Goal: Task Accomplishment & Management: Complete application form

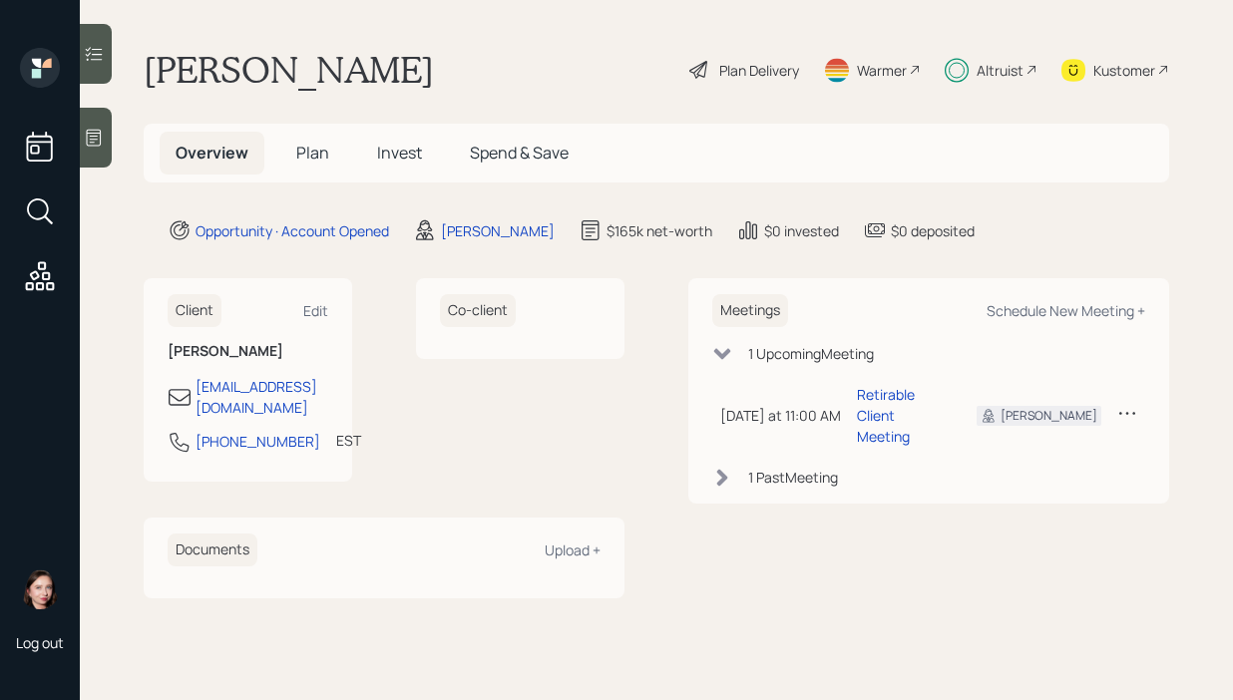
click at [747, 75] on div "Plan Delivery" at bounding box center [759, 70] width 80 height 21
click at [308, 152] on span "Plan" at bounding box center [312, 153] width 33 height 22
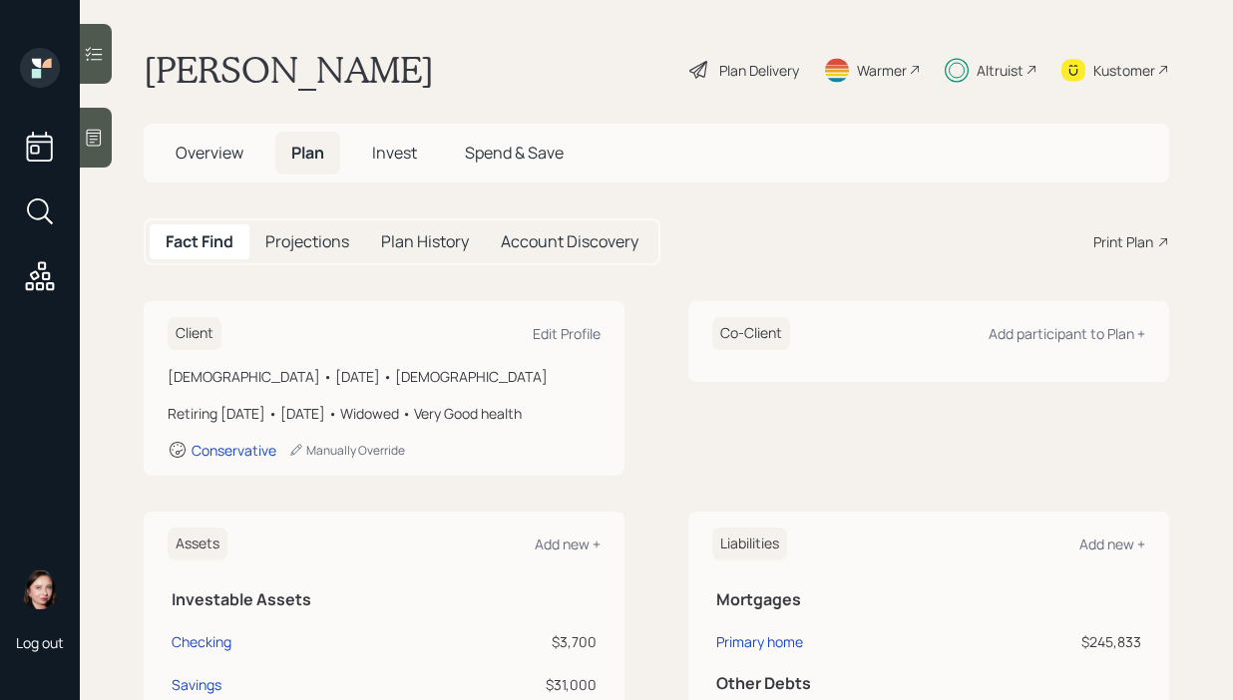
click at [385, 158] on span "Invest" at bounding box center [394, 153] width 45 height 22
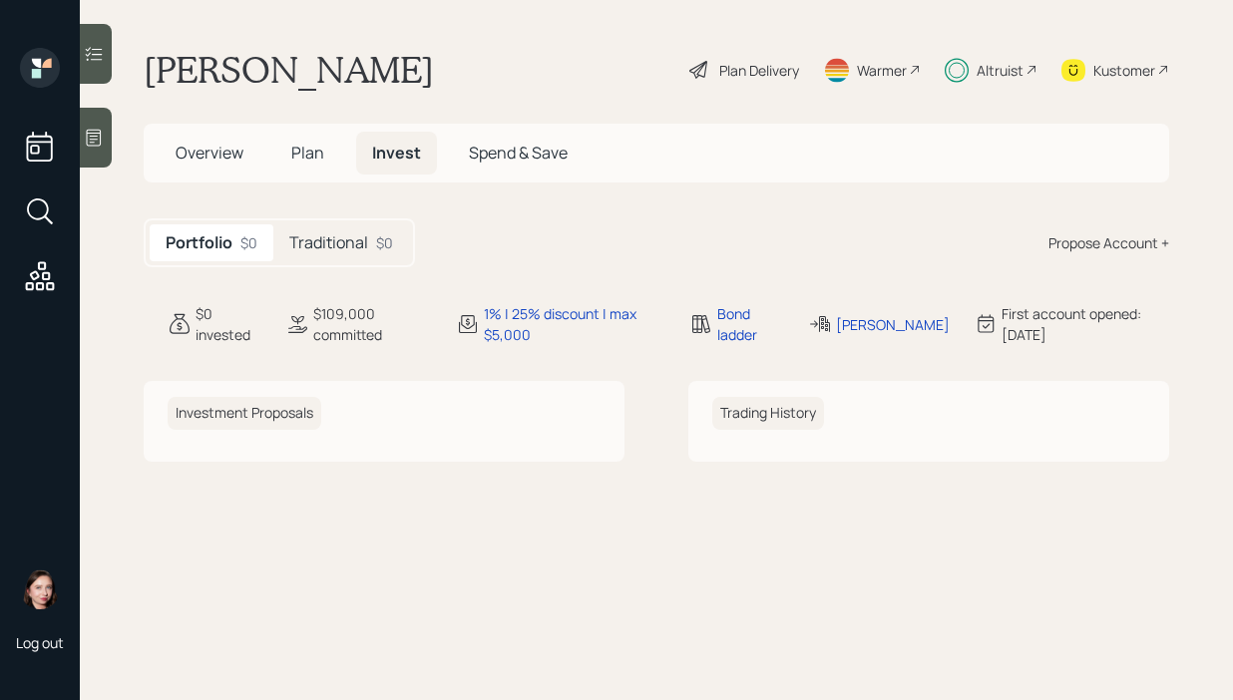
click at [339, 248] on h5 "Traditional" at bounding box center [328, 242] width 79 height 19
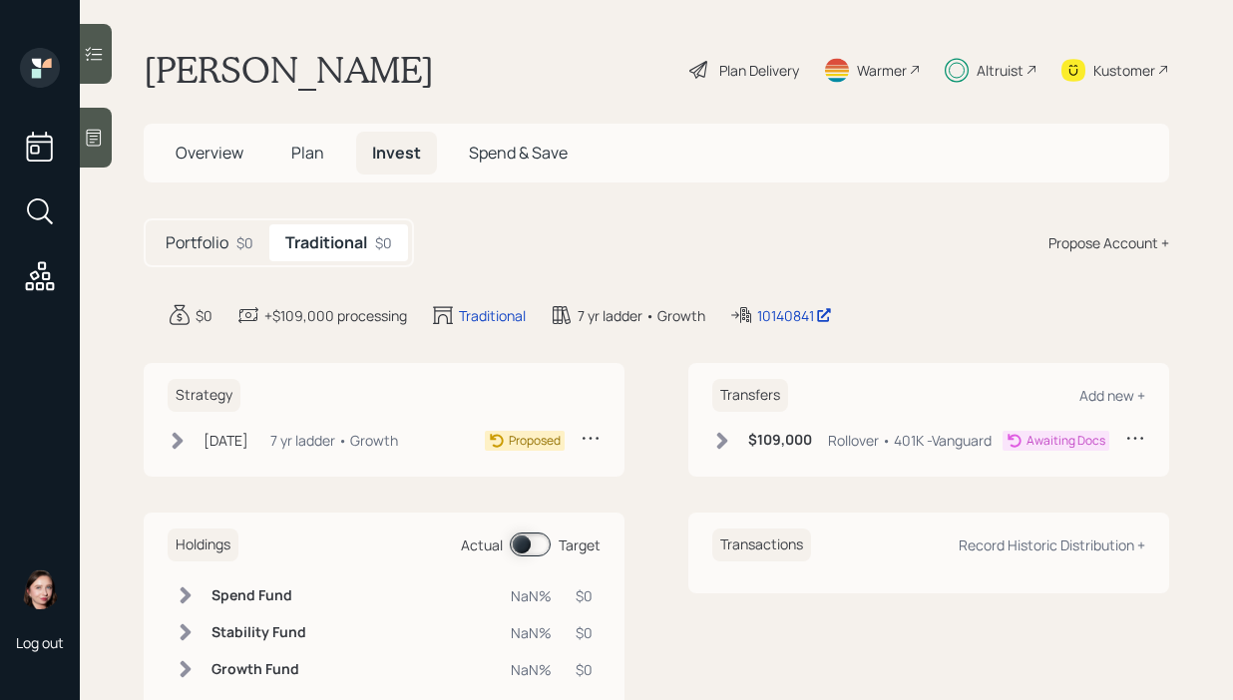
click at [175, 431] on icon at bounding box center [178, 441] width 20 height 20
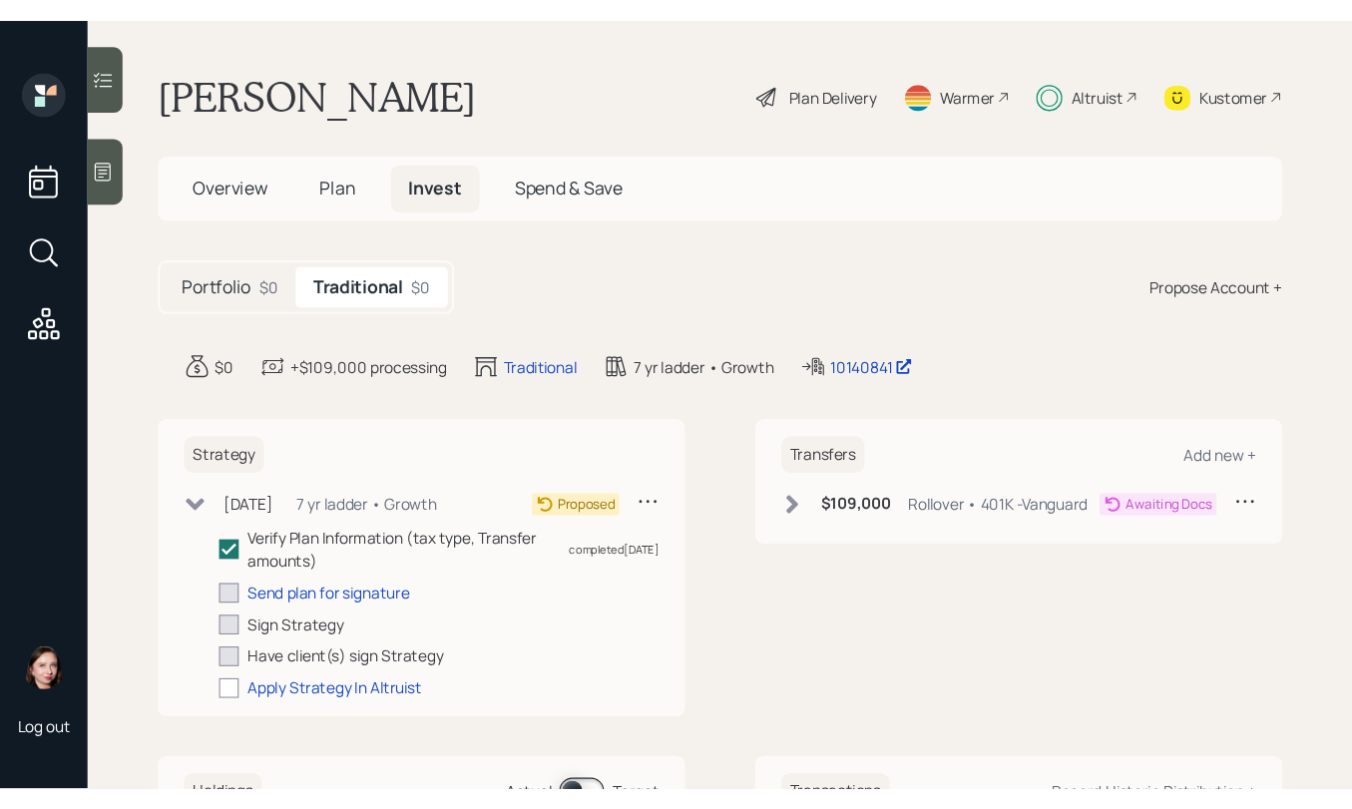
scroll to position [121, 0]
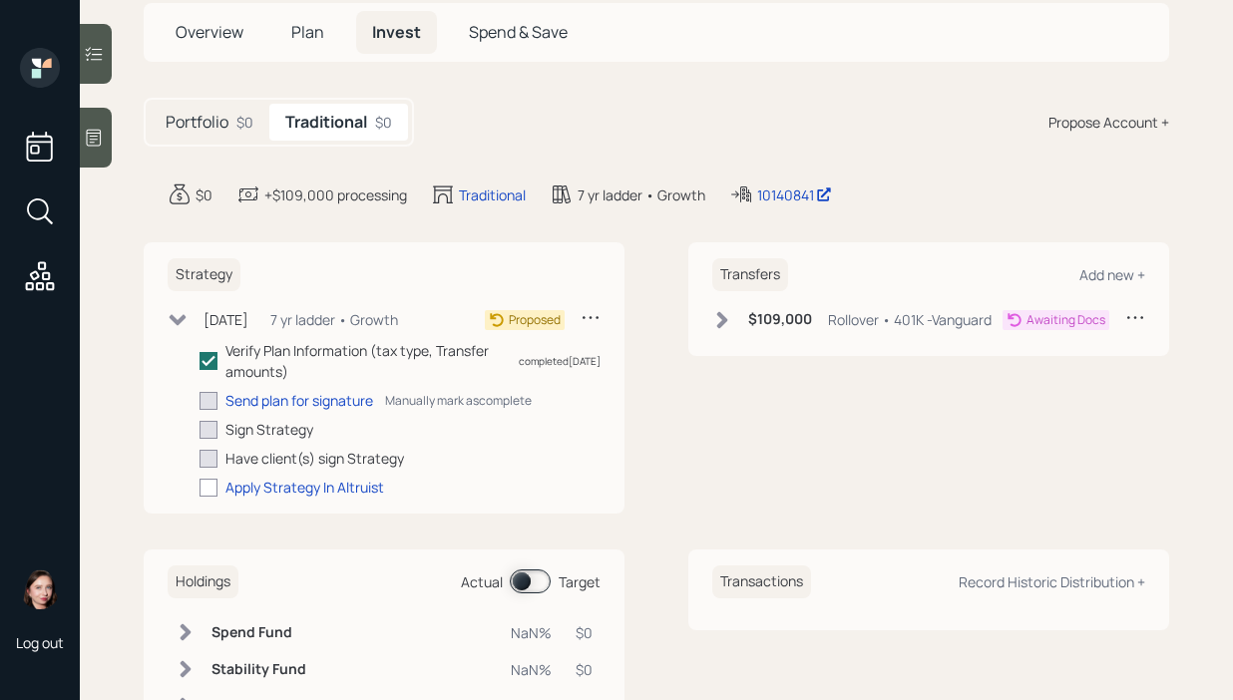
click at [208, 402] on div at bounding box center [208, 401] width 18 height 18
click at [199, 401] on input "checkbox" at bounding box center [198, 400] width 1 height 1
click at [258, 400] on div "Send plan for signature" at bounding box center [299, 400] width 148 height 21
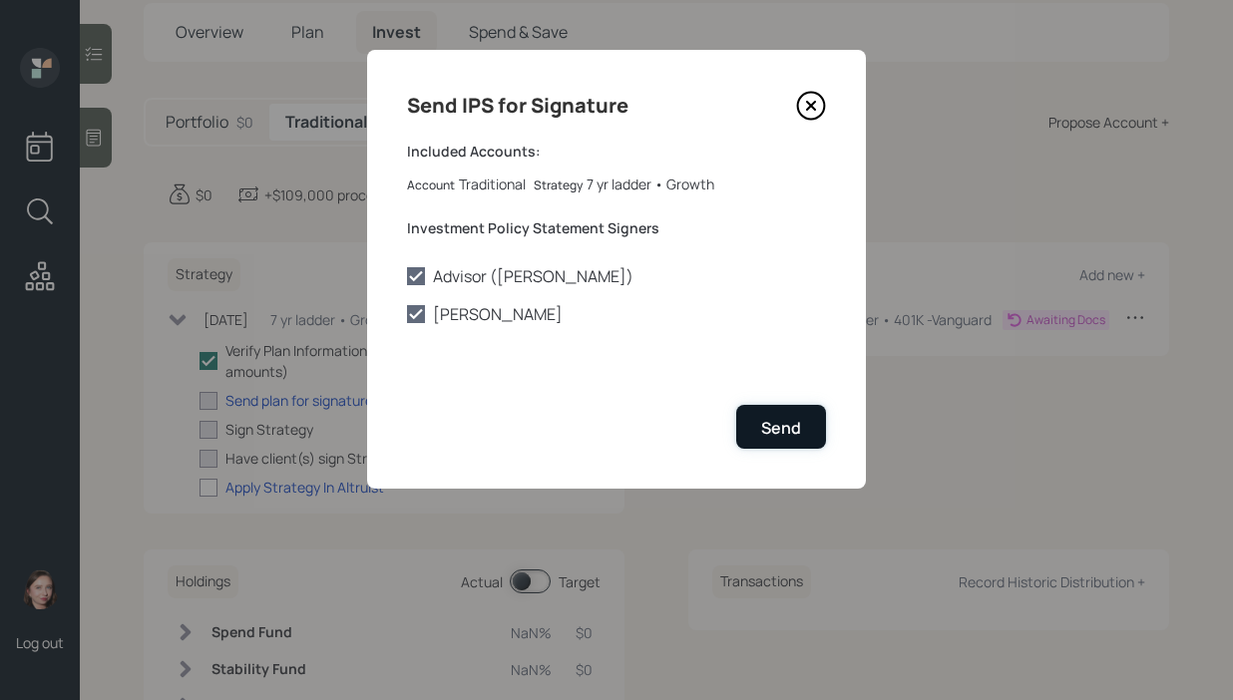
click at [775, 434] on div "Send" at bounding box center [781, 428] width 40 height 22
checkbox input "true"
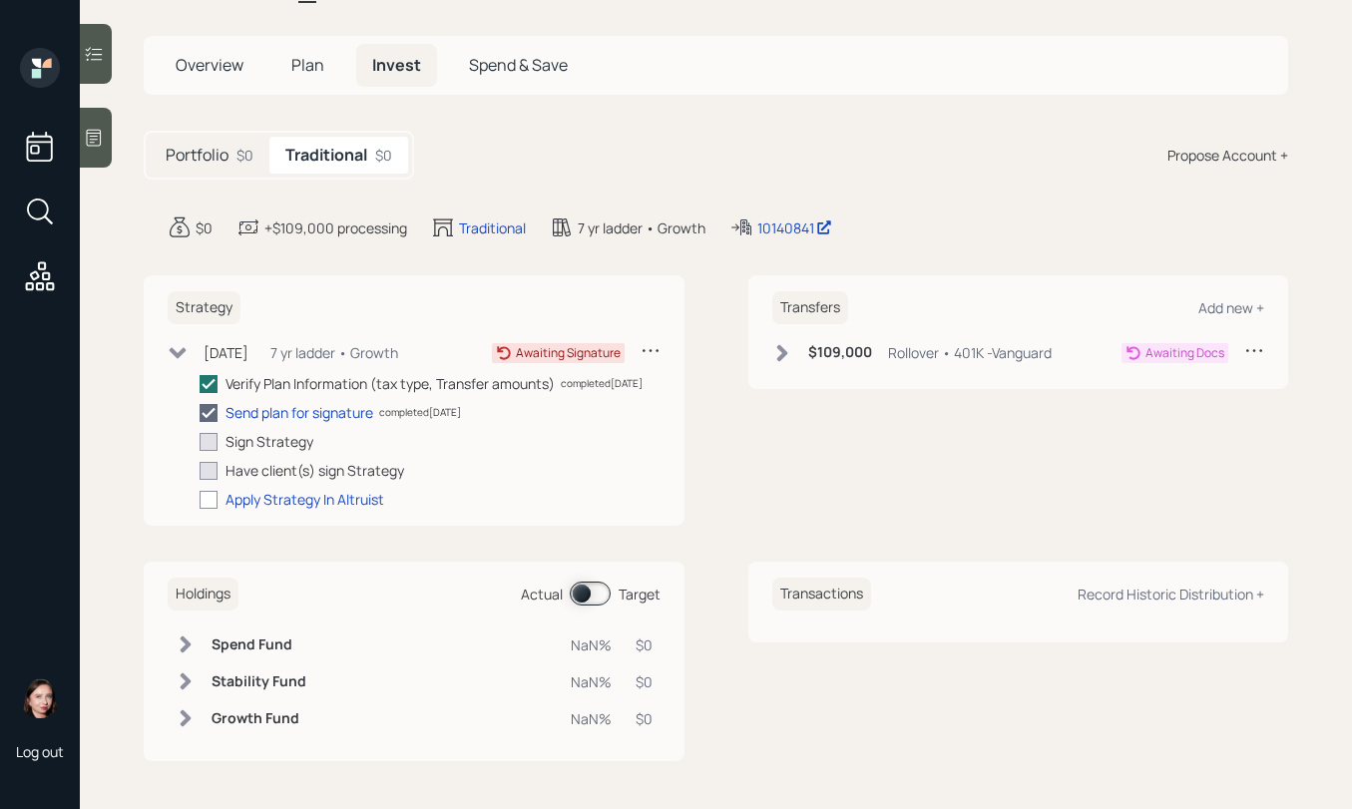
scroll to position [109, 0]
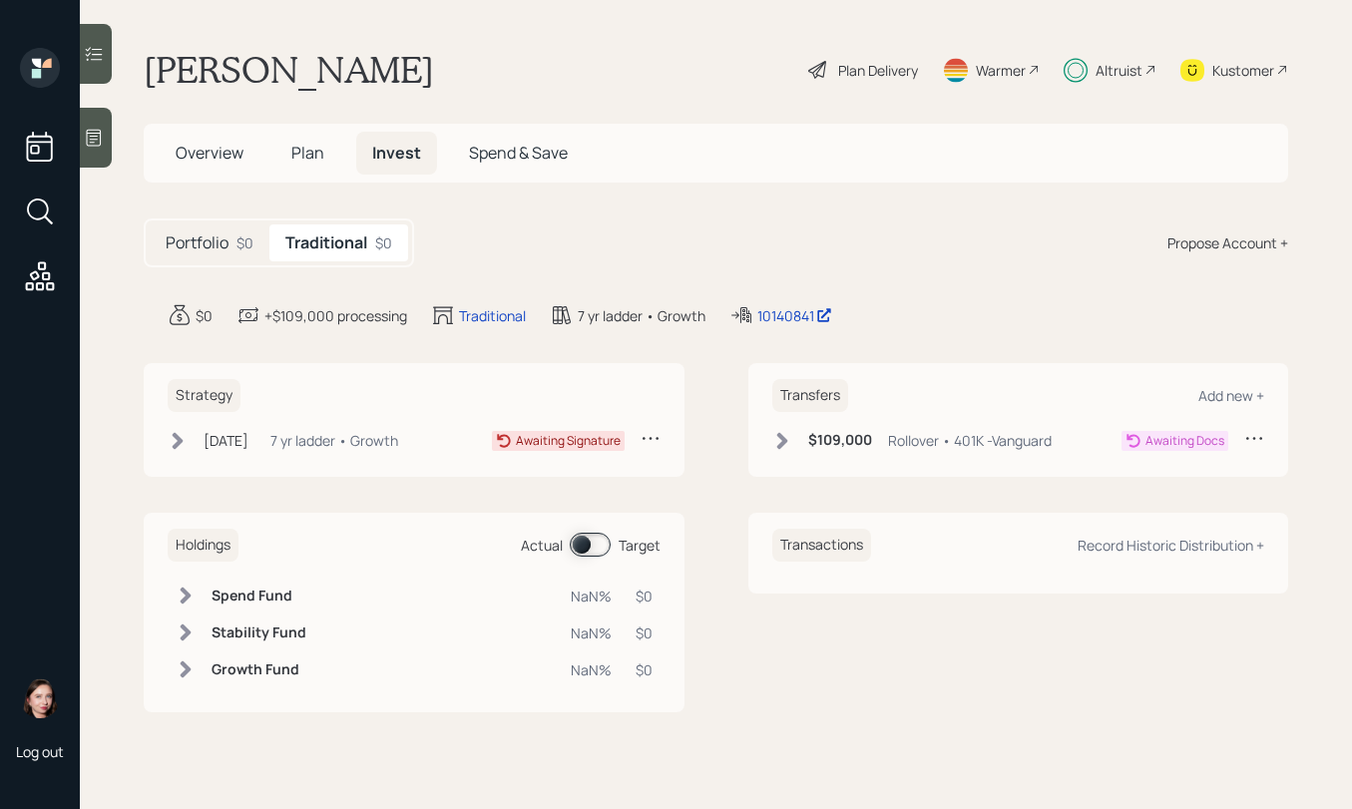
click at [186, 447] on icon at bounding box center [178, 441] width 20 height 20
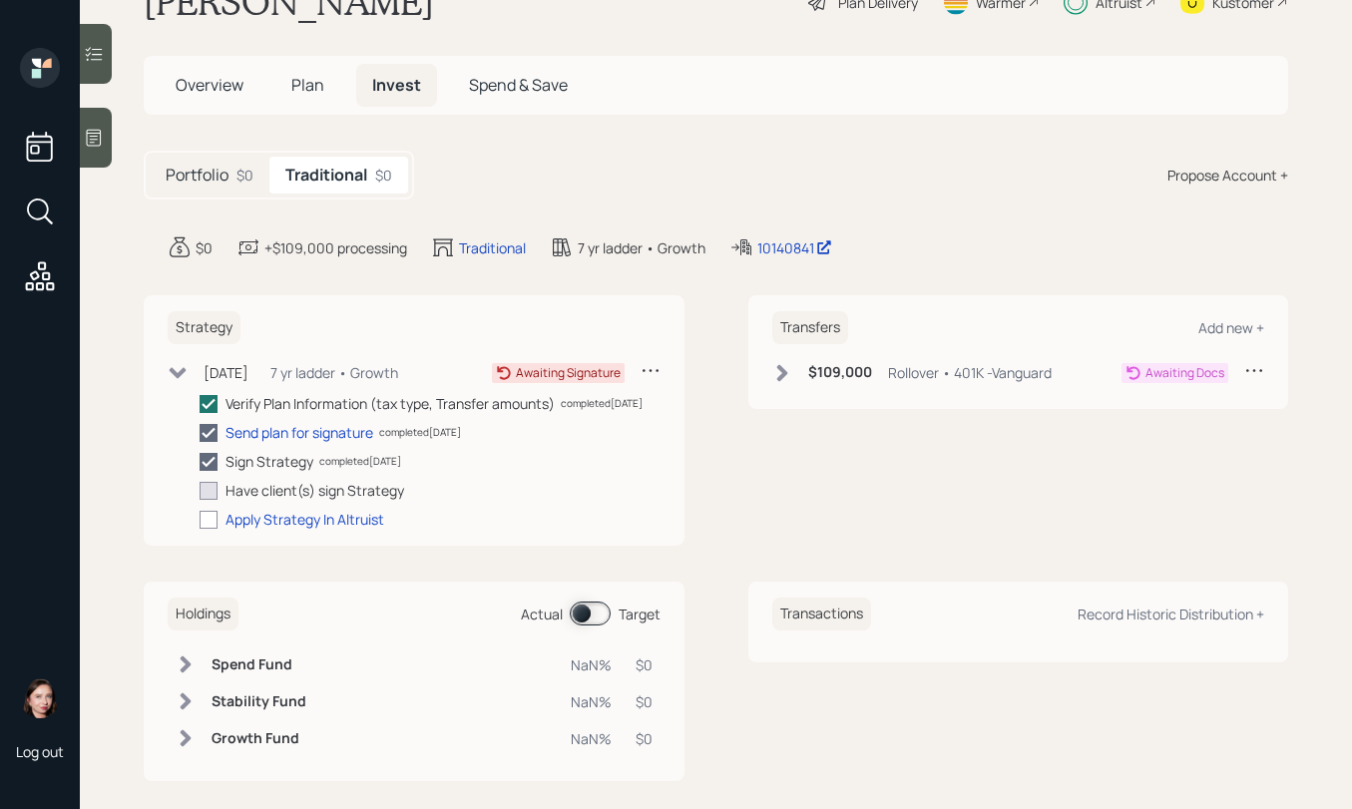
scroll to position [69, 0]
click at [177, 367] on icon at bounding box center [178, 372] width 20 height 20
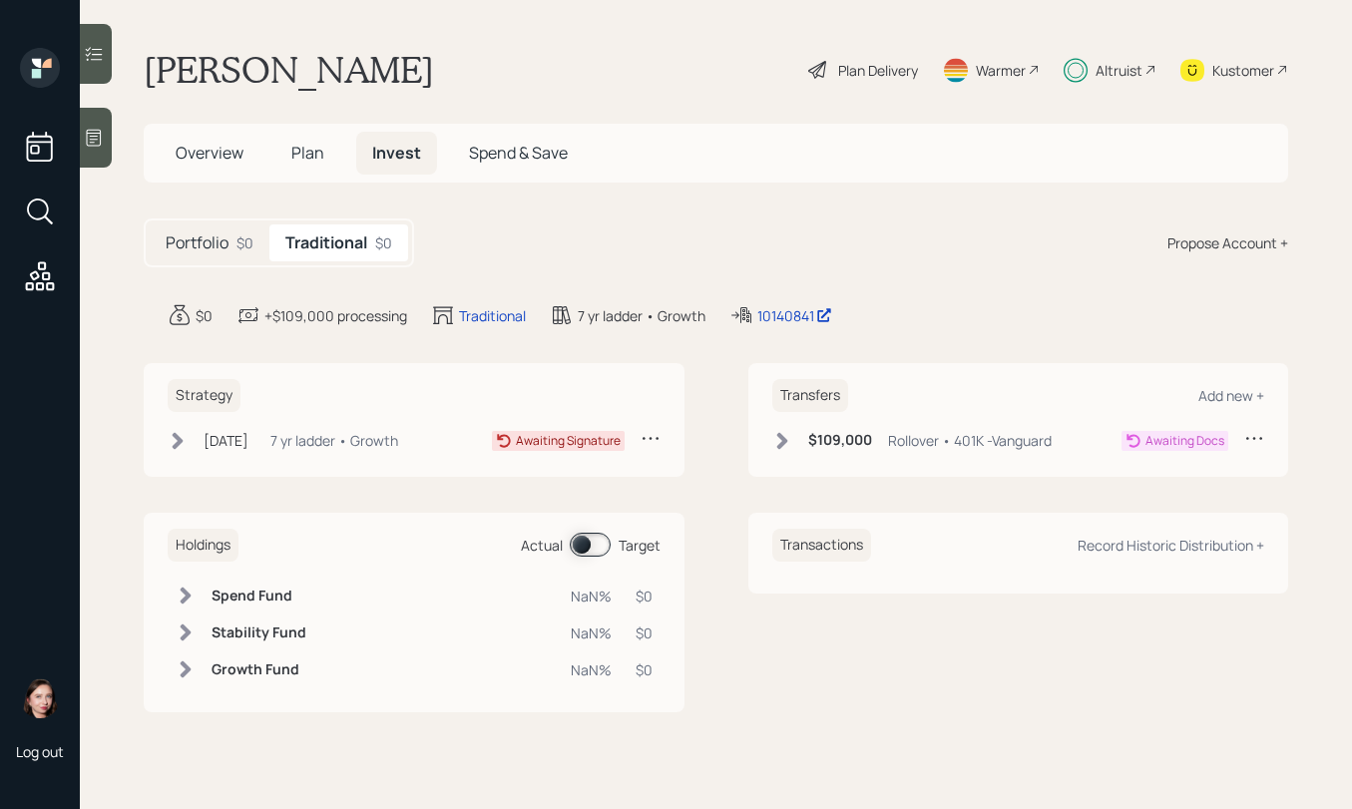
scroll to position [0, 0]
click at [776, 448] on icon at bounding box center [782, 441] width 20 height 20
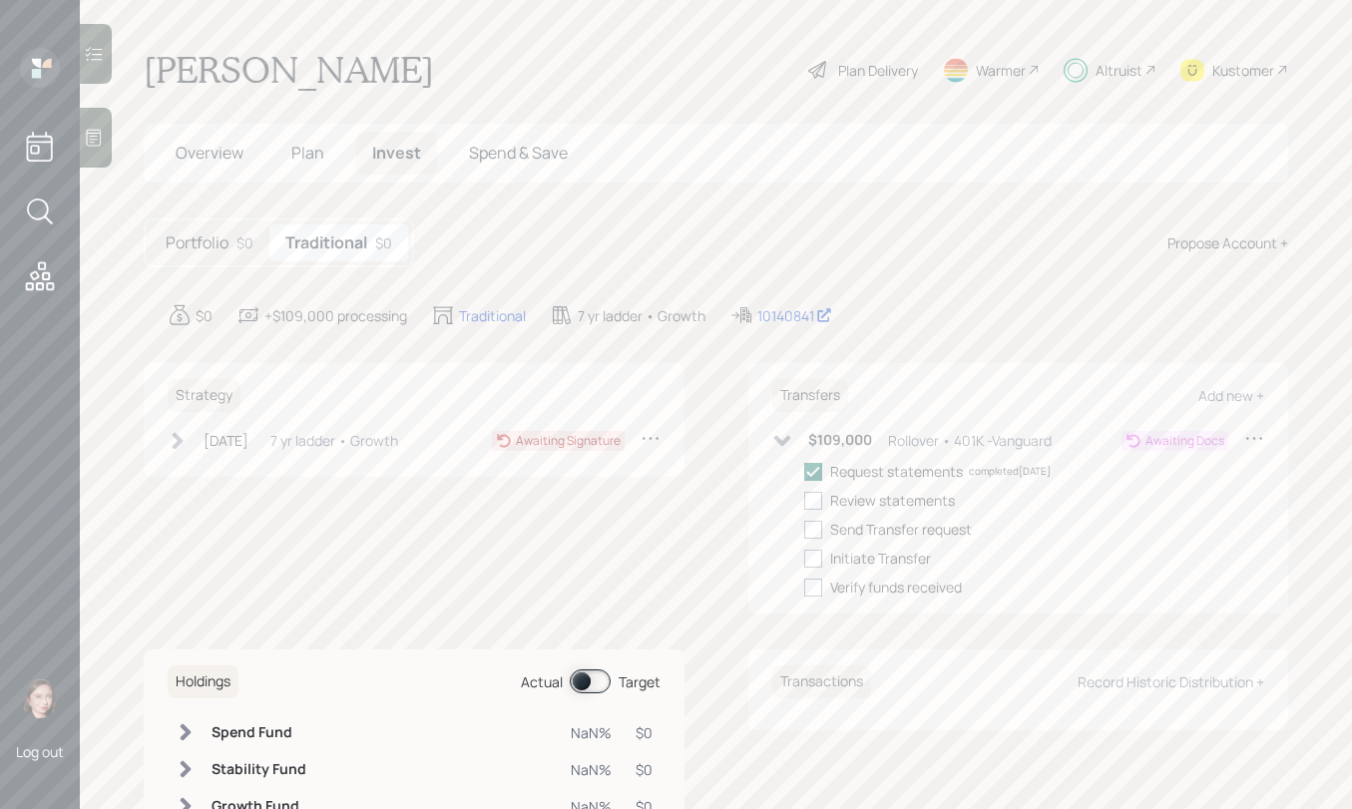
click at [776, 448] on icon at bounding box center [782, 441] width 20 height 20
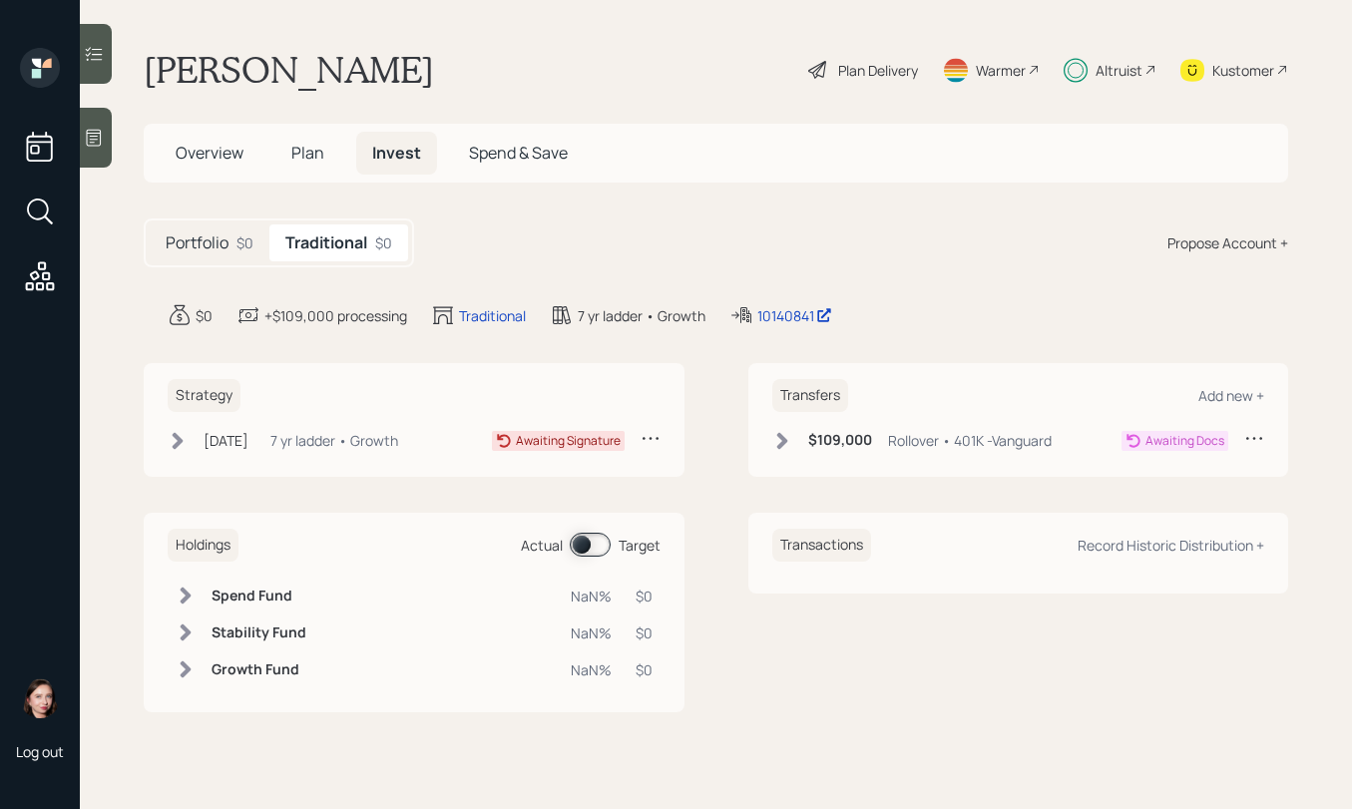
click at [165, 440] on div "Strategy Sep 24, 2025 Wednesday, September 24, 2025 10:39 AM EDT 7 yr ladder • …" at bounding box center [414, 420] width 541 height 114
click at [178, 444] on icon at bounding box center [178, 440] width 11 height 17
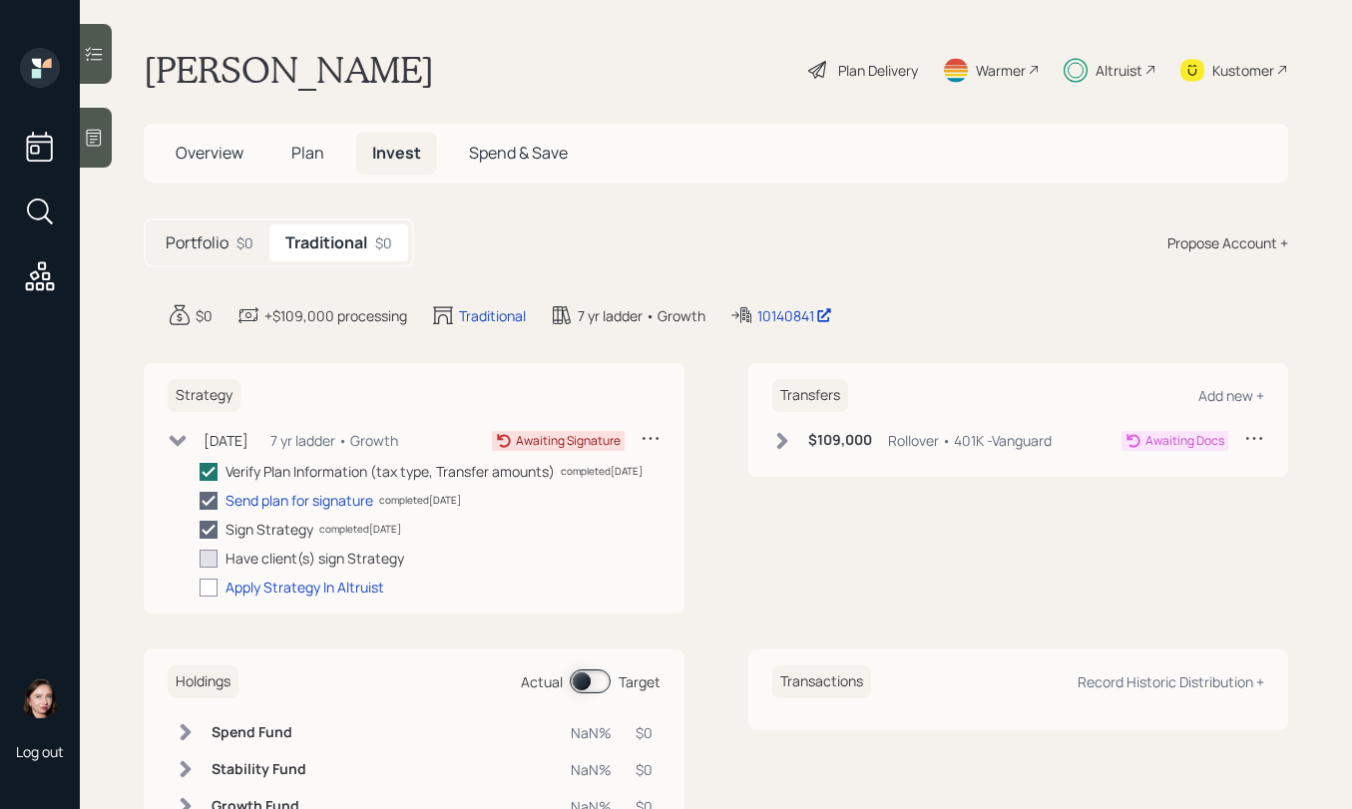
click at [178, 444] on icon at bounding box center [178, 440] width 17 height 11
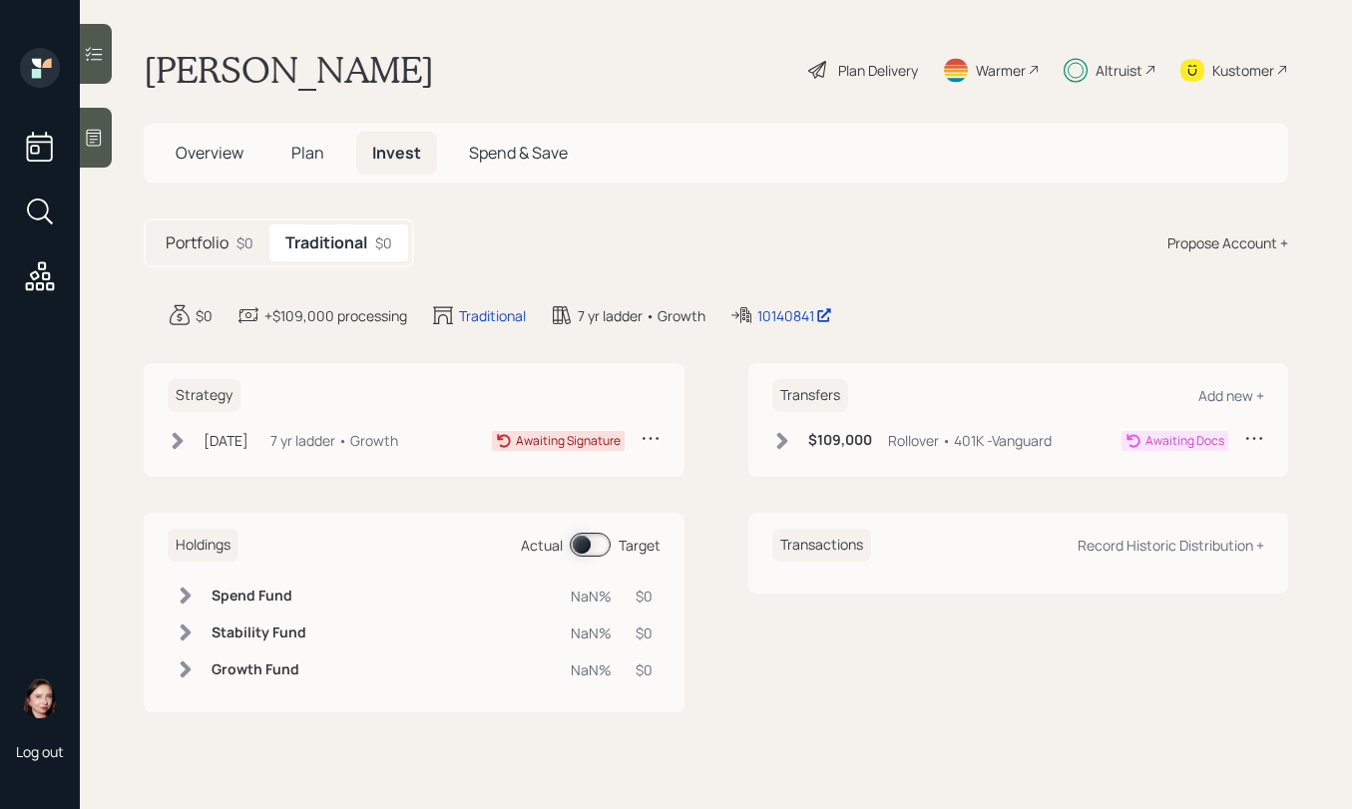
click at [177, 444] on icon at bounding box center [178, 440] width 11 height 17
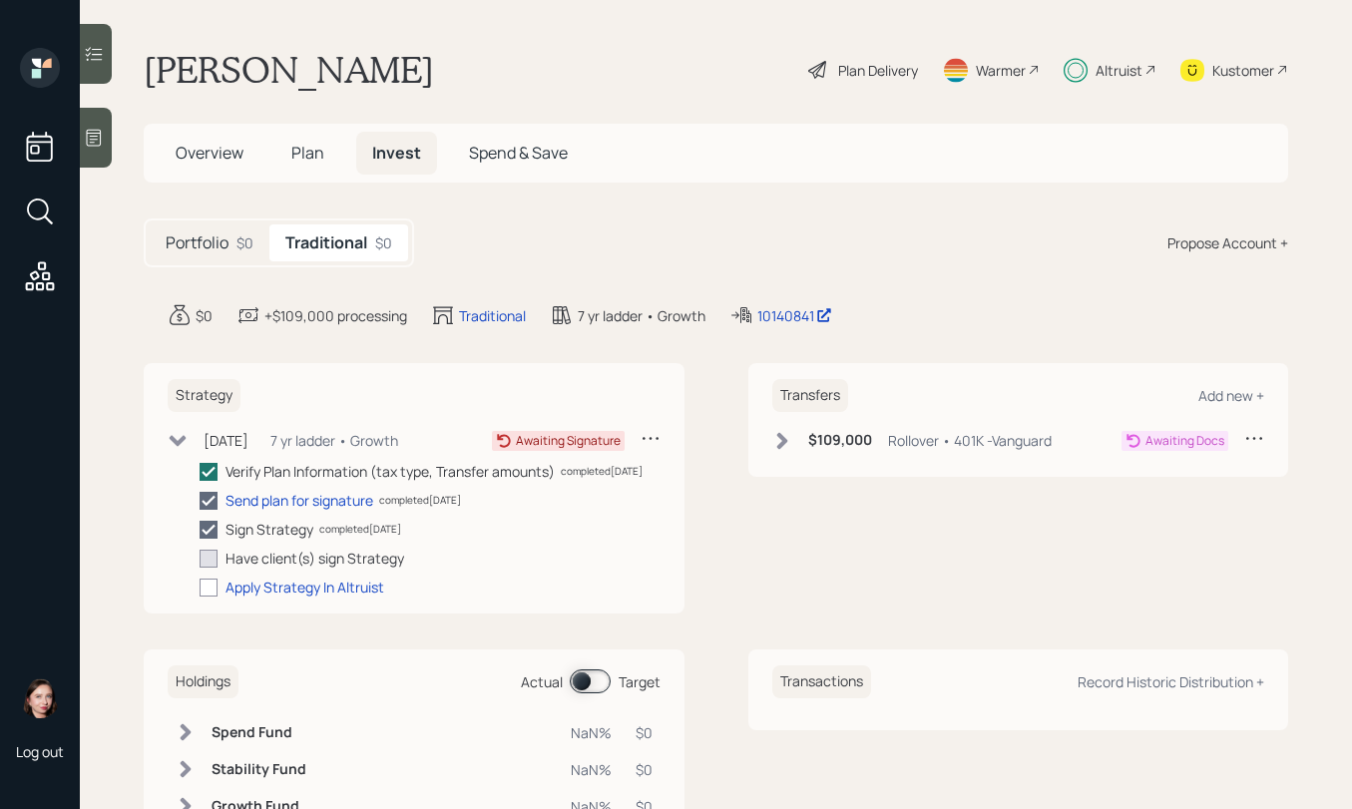
click at [177, 444] on icon at bounding box center [178, 440] width 17 height 11
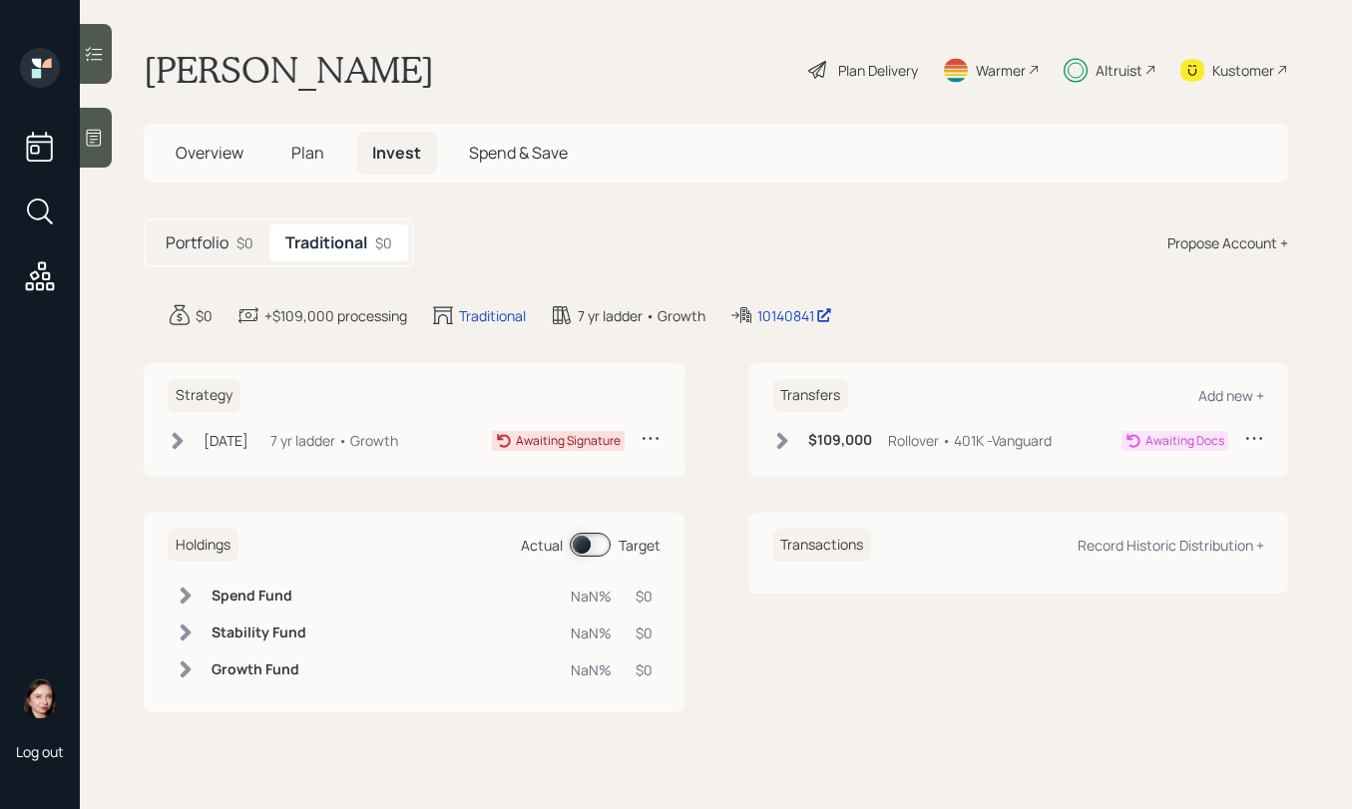
click at [220, 152] on span "Overview" at bounding box center [210, 153] width 68 height 22
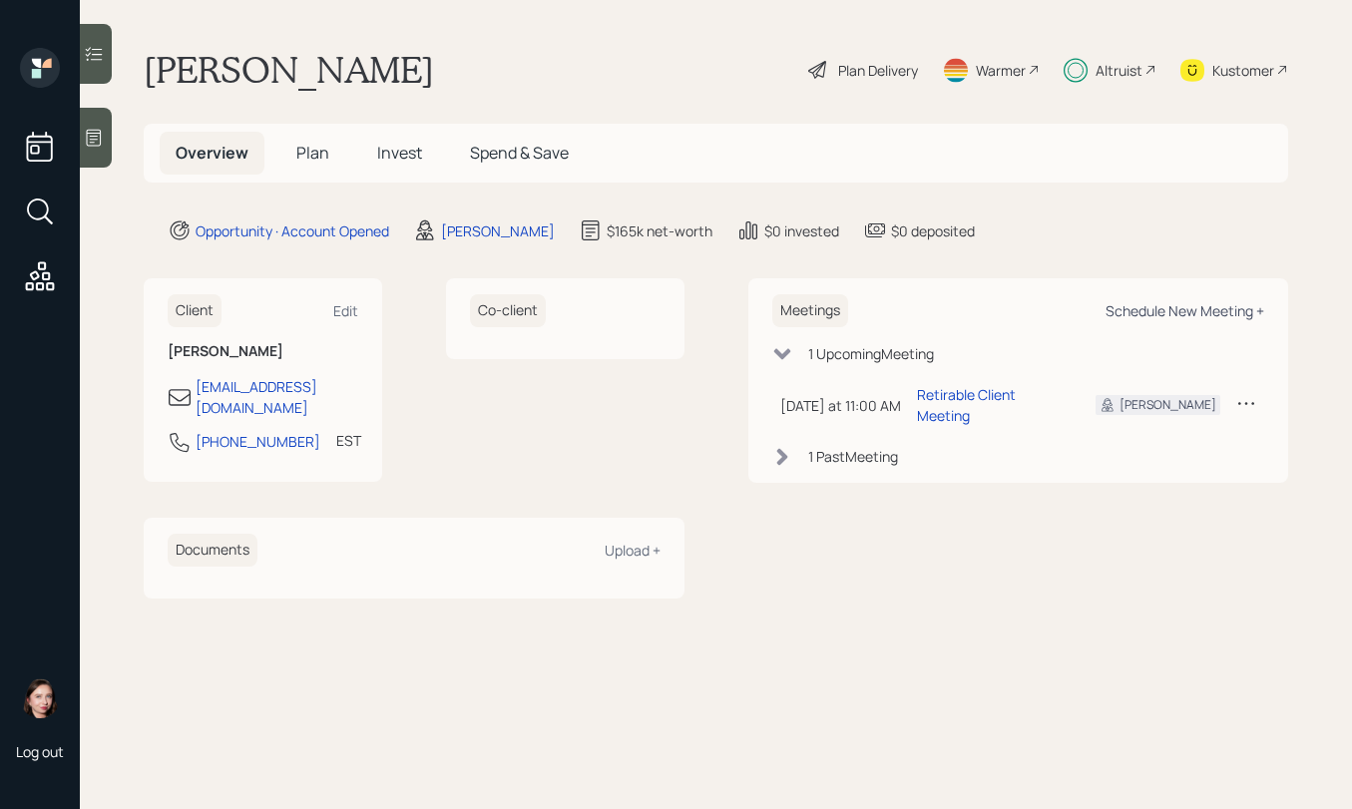
click at [1208, 309] on div "Schedule New Meeting +" at bounding box center [1184, 310] width 159 height 19
select select "b1d8ea90-abcc-42aa-86cc-4f33a132aacc"
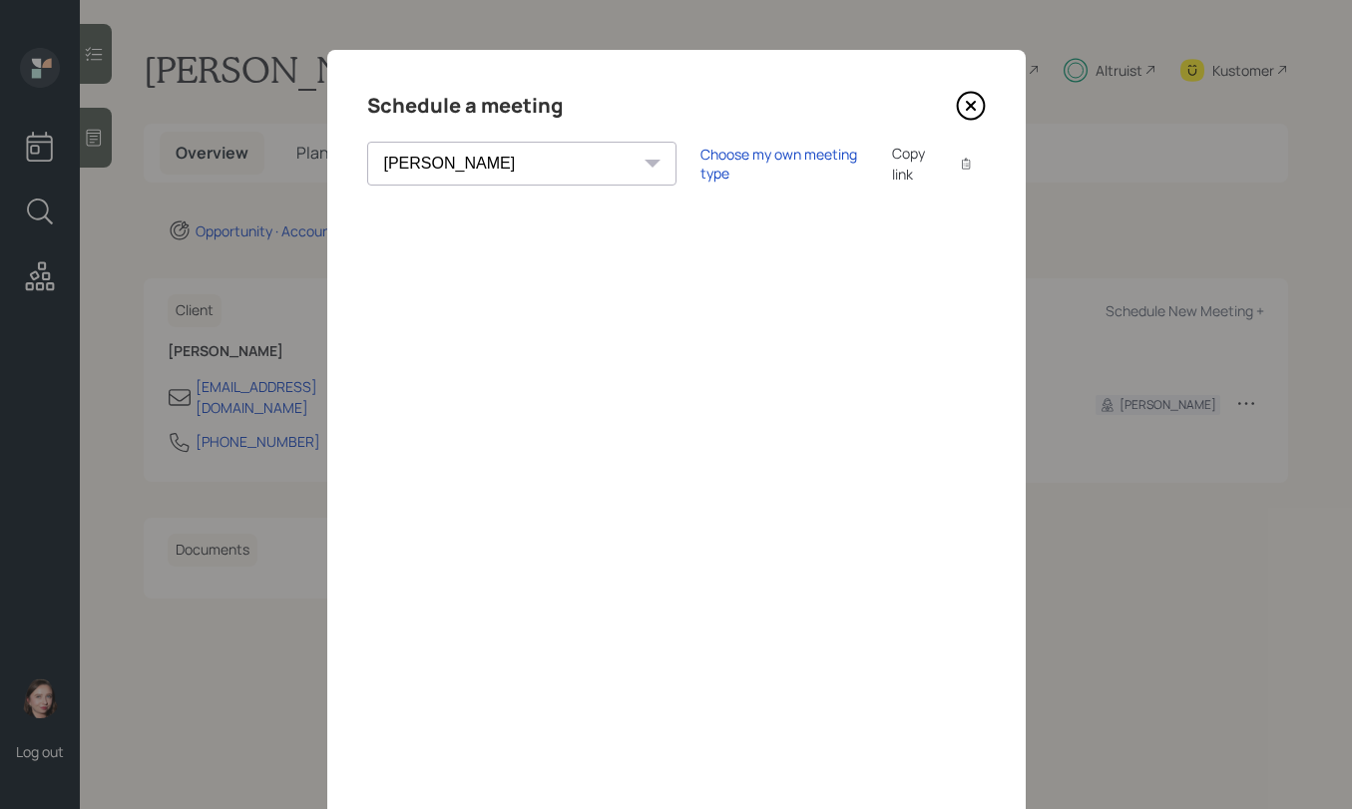
scroll to position [89, 0]
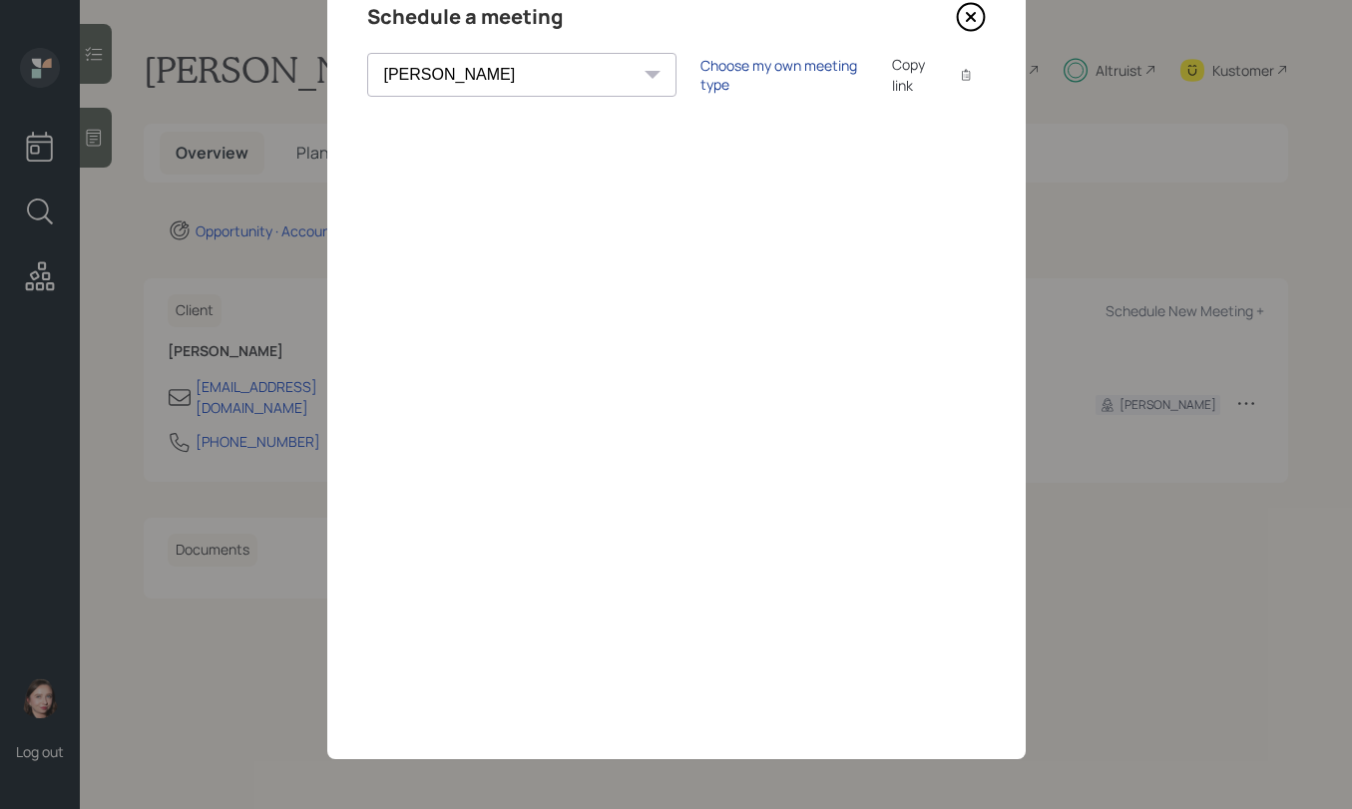
click at [700, 71] on div "Choose my own meeting type" at bounding box center [784, 75] width 168 height 38
click at [735, 73] on div "Use meeting type for lifecycle stage" at bounding box center [849, 75] width 229 height 19
click at [700, 83] on div "Choose my own meeting type" at bounding box center [784, 75] width 168 height 38
click at [966, 23] on icon at bounding box center [971, 17] width 30 height 30
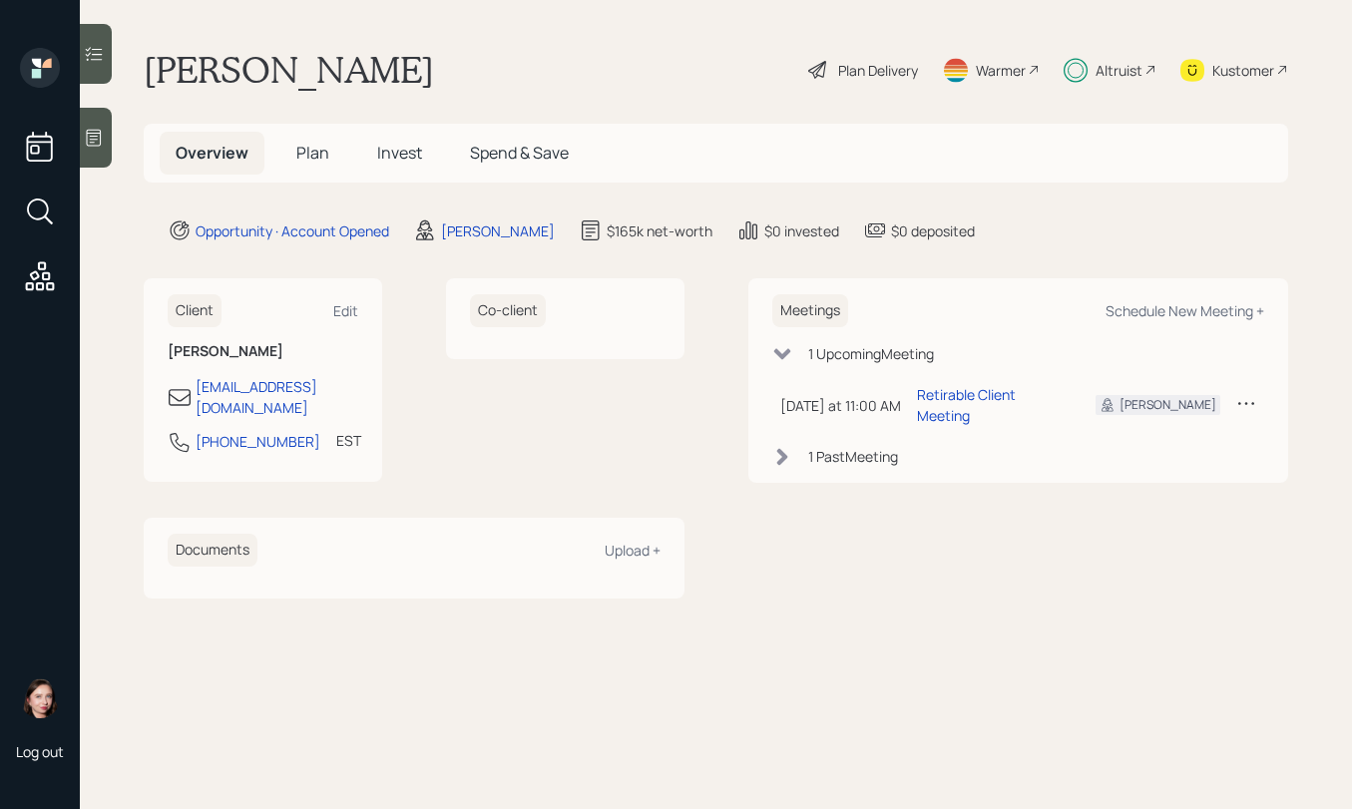
click at [333, 150] on h5 "Plan" at bounding box center [312, 153] width 65 height 43
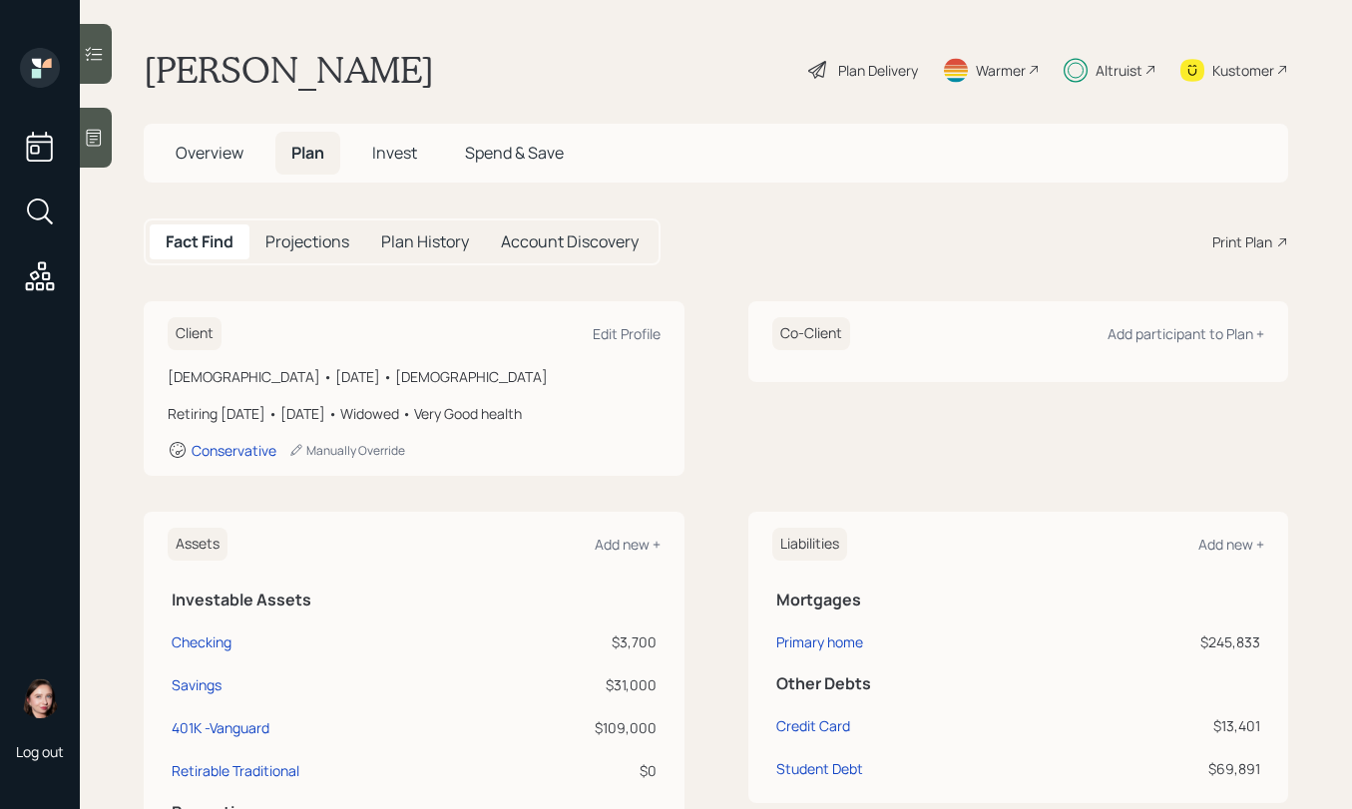
click at [421, 149] on h5 "Invest" at bounding box center [394, 153] width 77 height 43
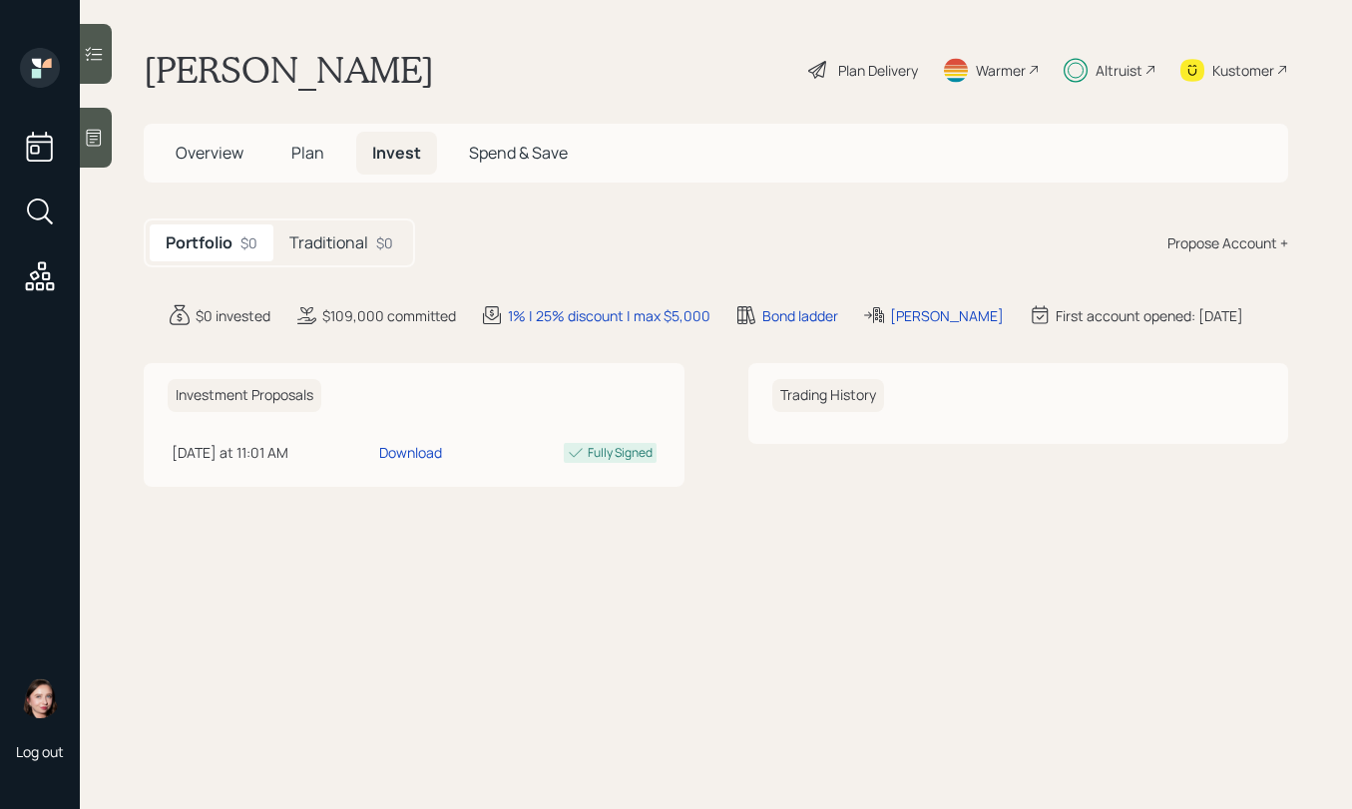
click at [216, 155] on span "Overview" at bounding box center [210, 153] width 68 height 22
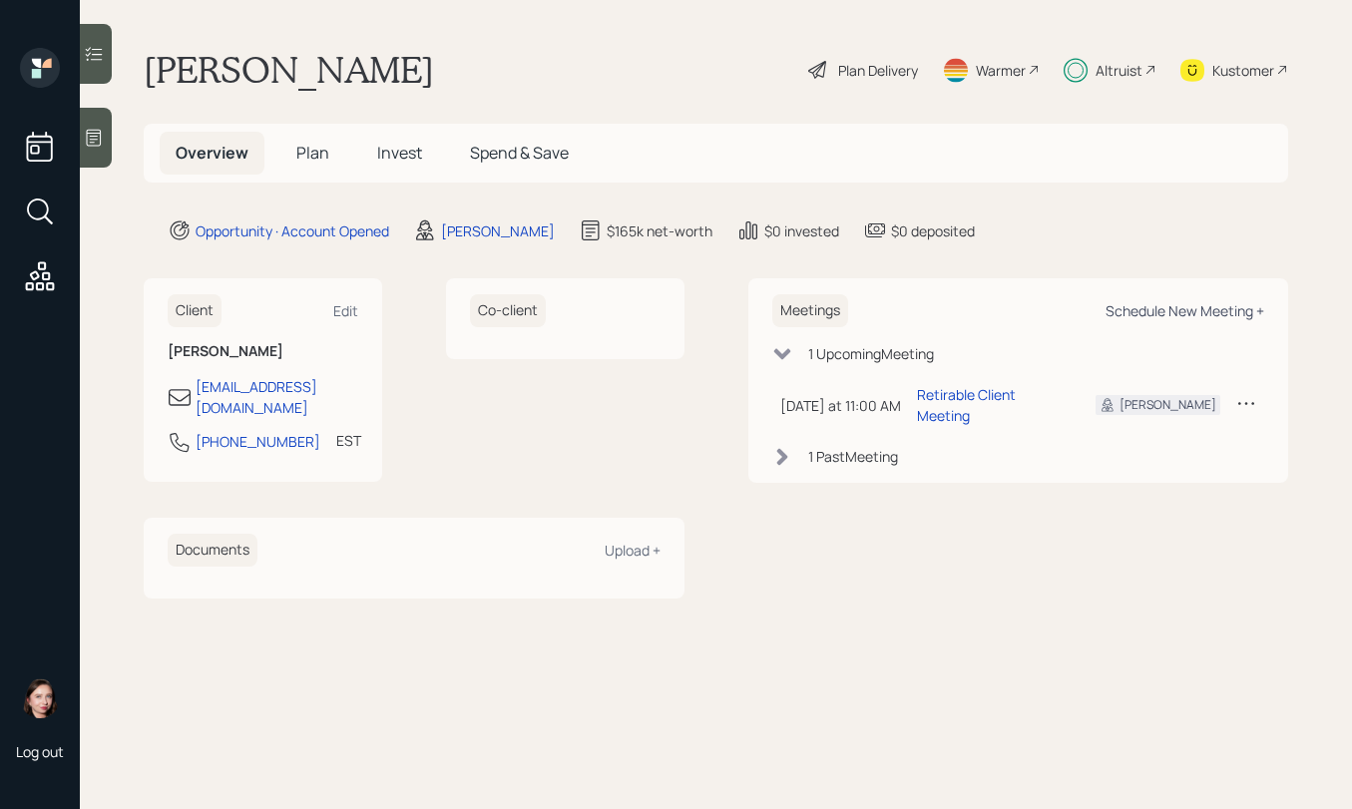
click at [1171, 313] on div "Schedule New Meeting +" at bounding box center [1184, 310] width 159 height 19
select select "b1d8ea90-abcc-42aa-86cc-4f33a132aacc"
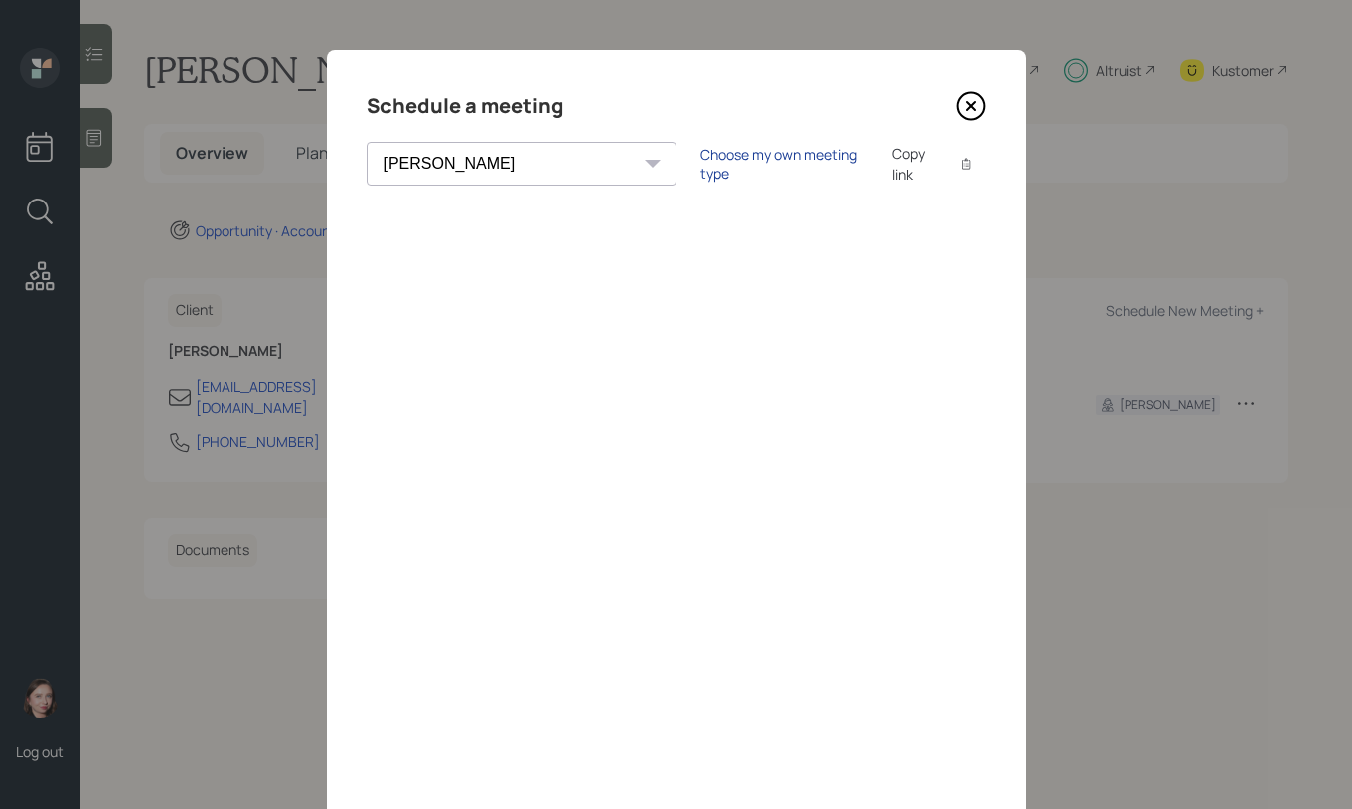
click at [700, 165] on div "Choose my own meeting type" at bounding box center [784, 164] width 168 height 38
click at [968, 103] on icon at bounding box center [971, 106] width 30 height 30
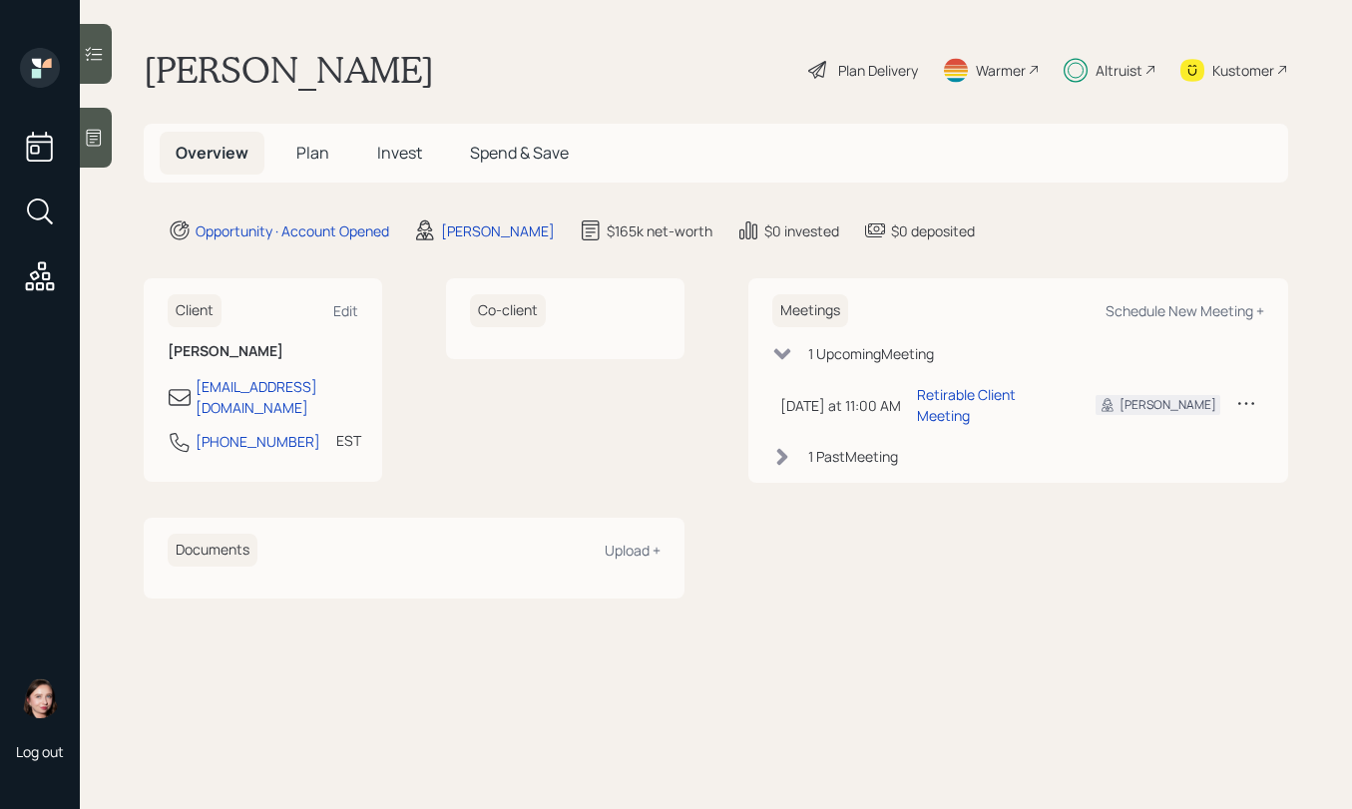
click at [323, 172] on h5 "Plan" at bounding box center [312, 153] width 65 height 43
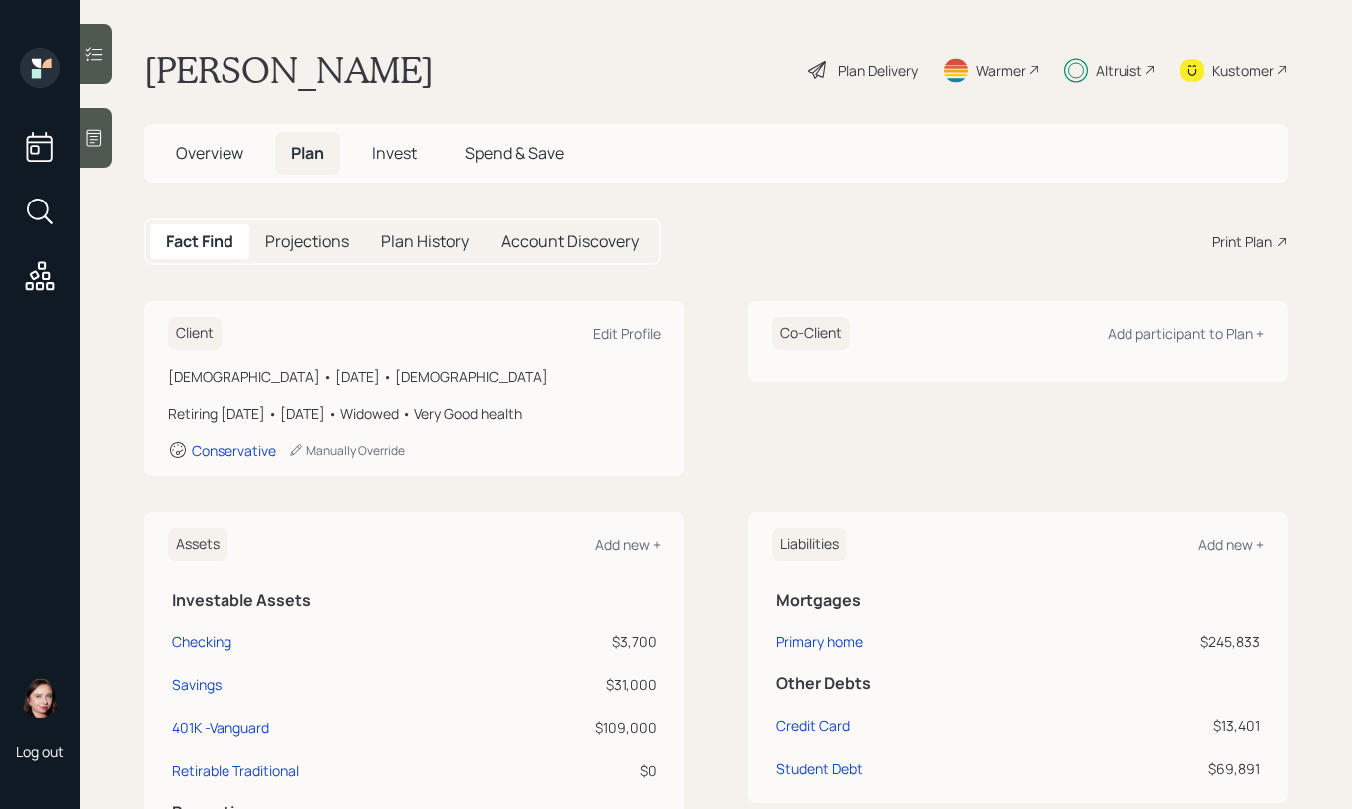
click at [413, 140] on h5 "Invest" at bounding box center [394, 153] width 77 height 43
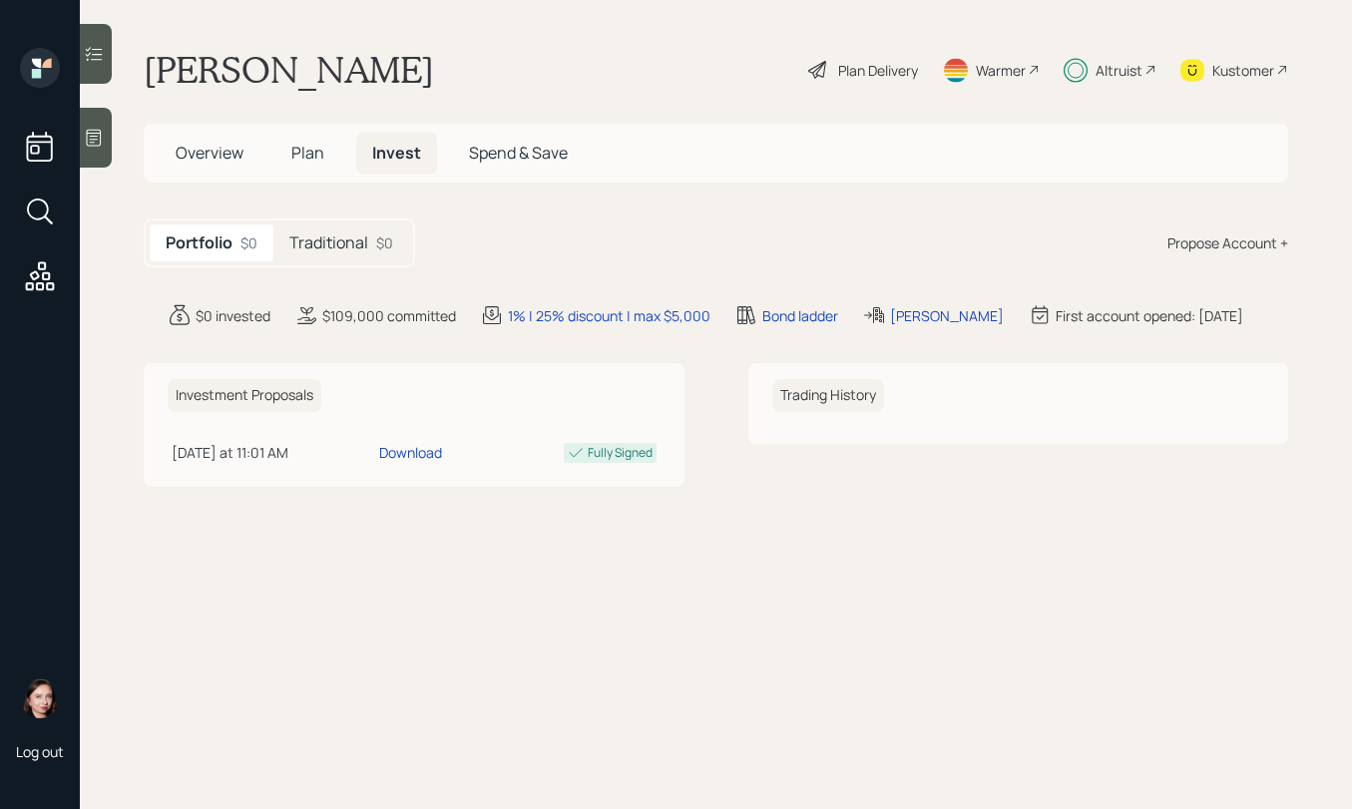
click at [381, 241] on div "$0" at bounding box center [384, 242] width 17 height 21
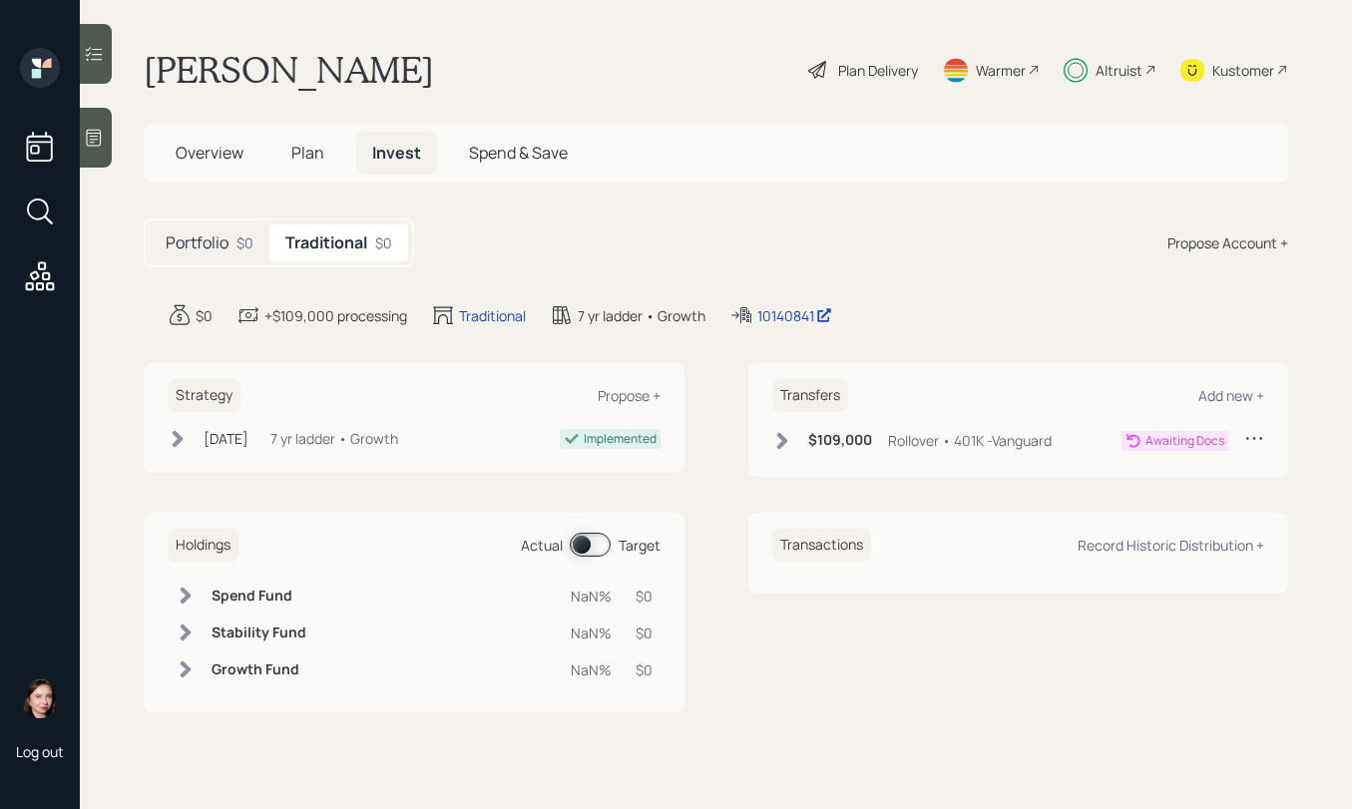
click at [178, 442] on icon at bounding box center [178, 438] width 11 height 17
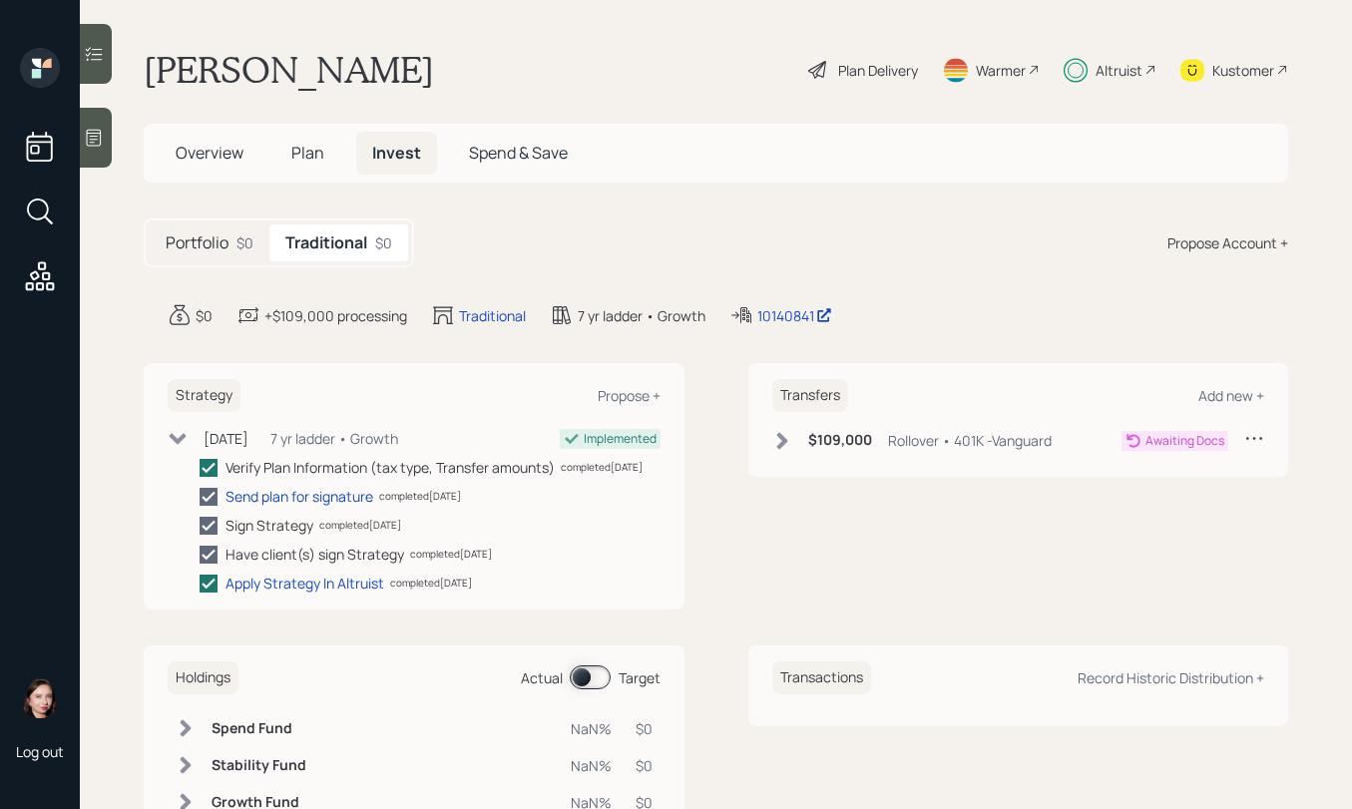
click at [178, 442] on icon at bounding box center [178, 438] width 17 height 11
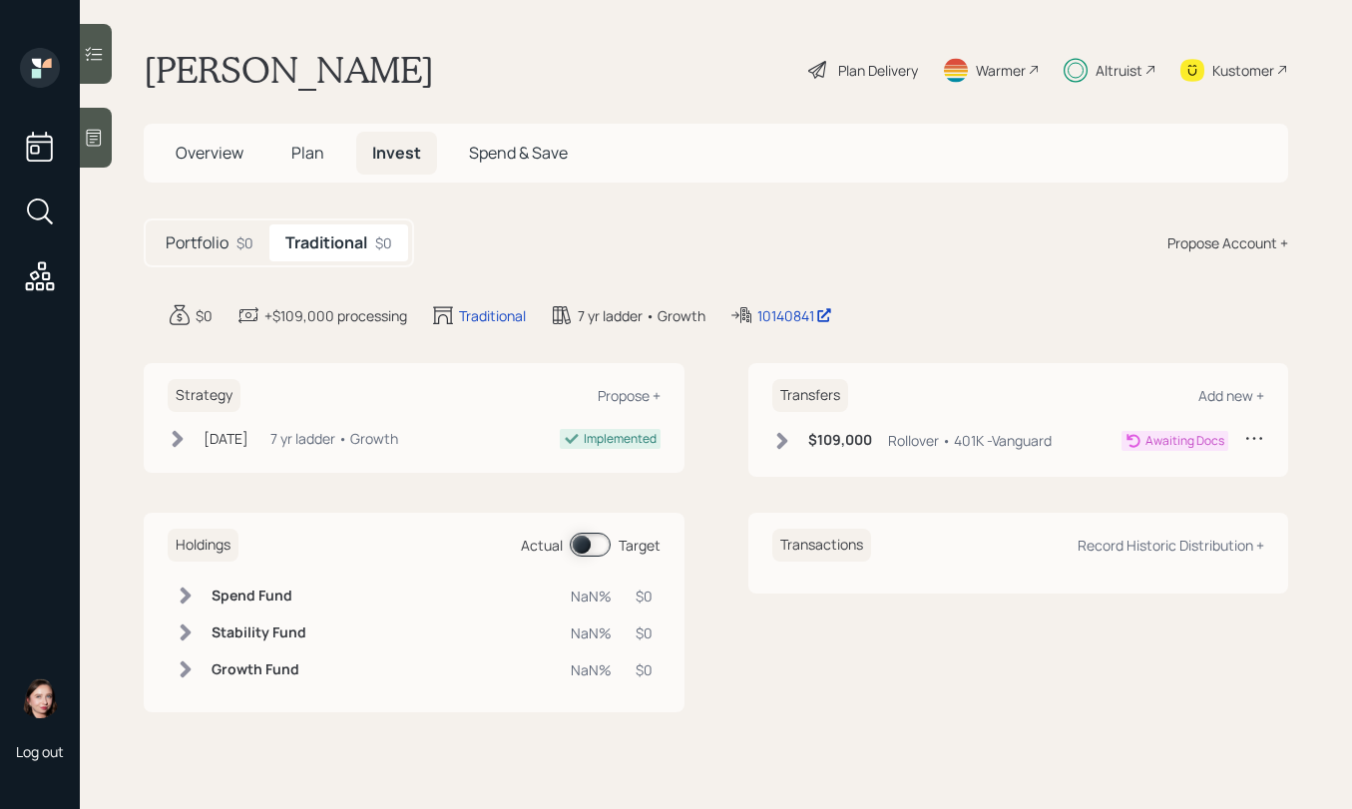
click at [781, 446] on icon at bounding box center [781, 440] width 11 height 17
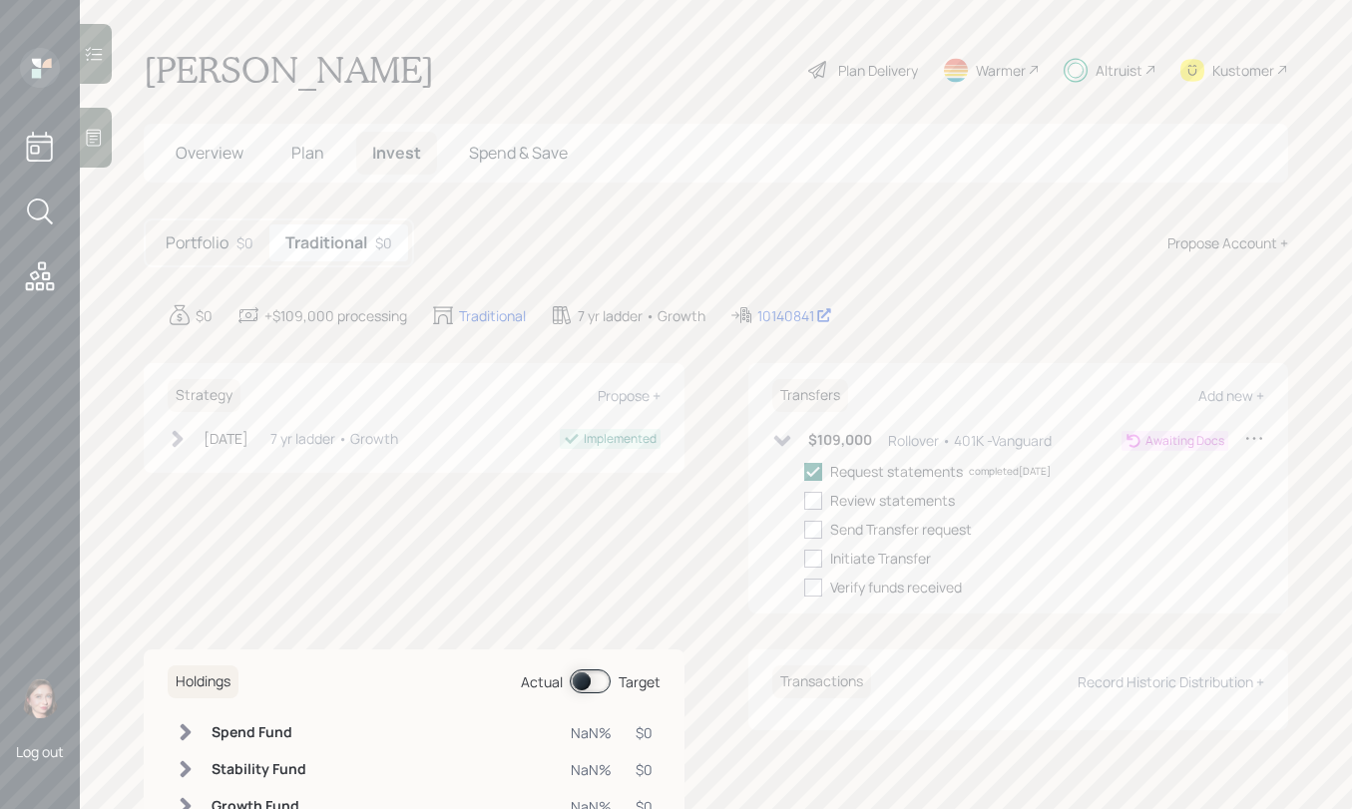
click at [647, 66] on div "Douglas Speeckaert Plan Delivery Warmer Altruist Kustomer" at bounding box center [716, 70] width 1144 height 44
click at [846, 68] on div "Plan Delivery" at bounding box center [878, 70] width 80 height 21
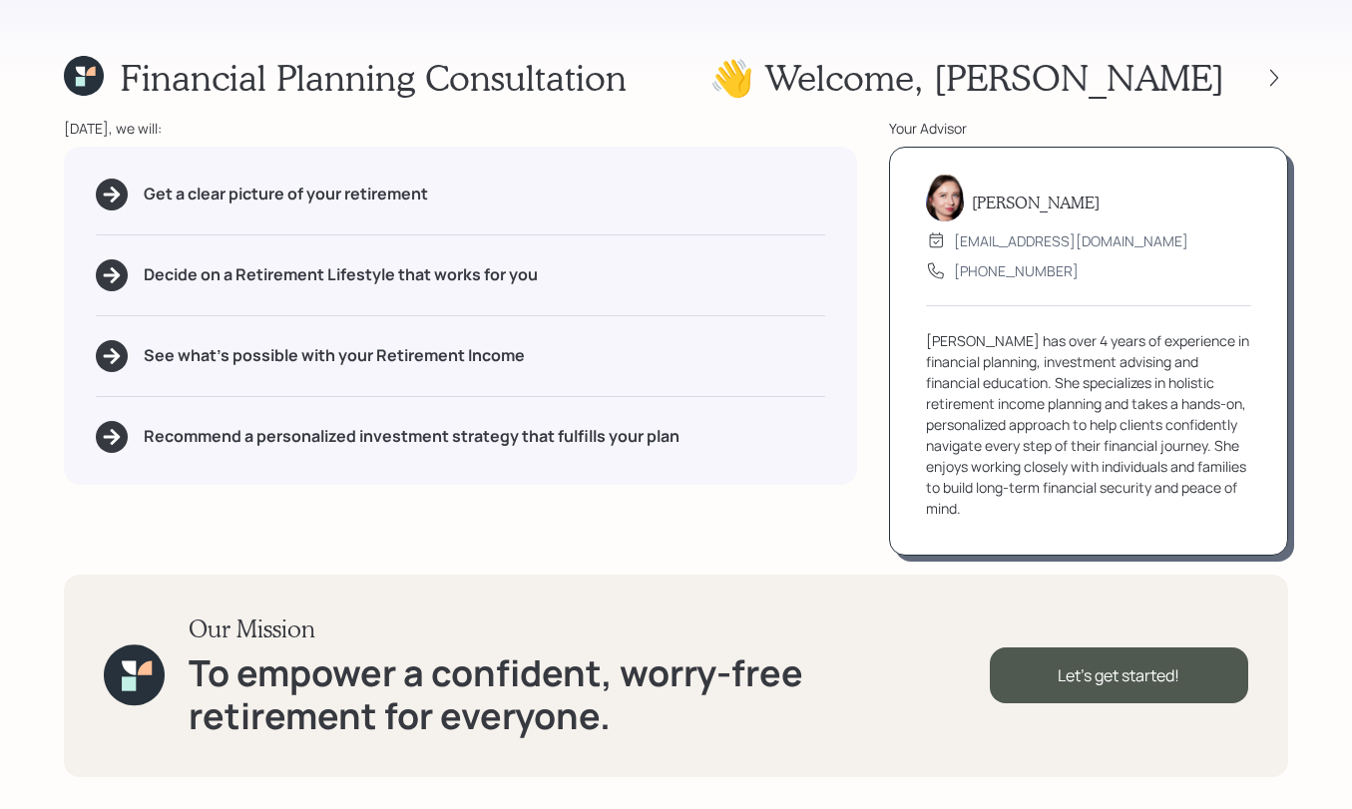
click at [1247, 74] on div "👋 Welcome , Douglas" at bounding box center [998, 77] width 579 height 43
click at [1260, 75] on div at bounding box center [1274, 78] width 28 height 28
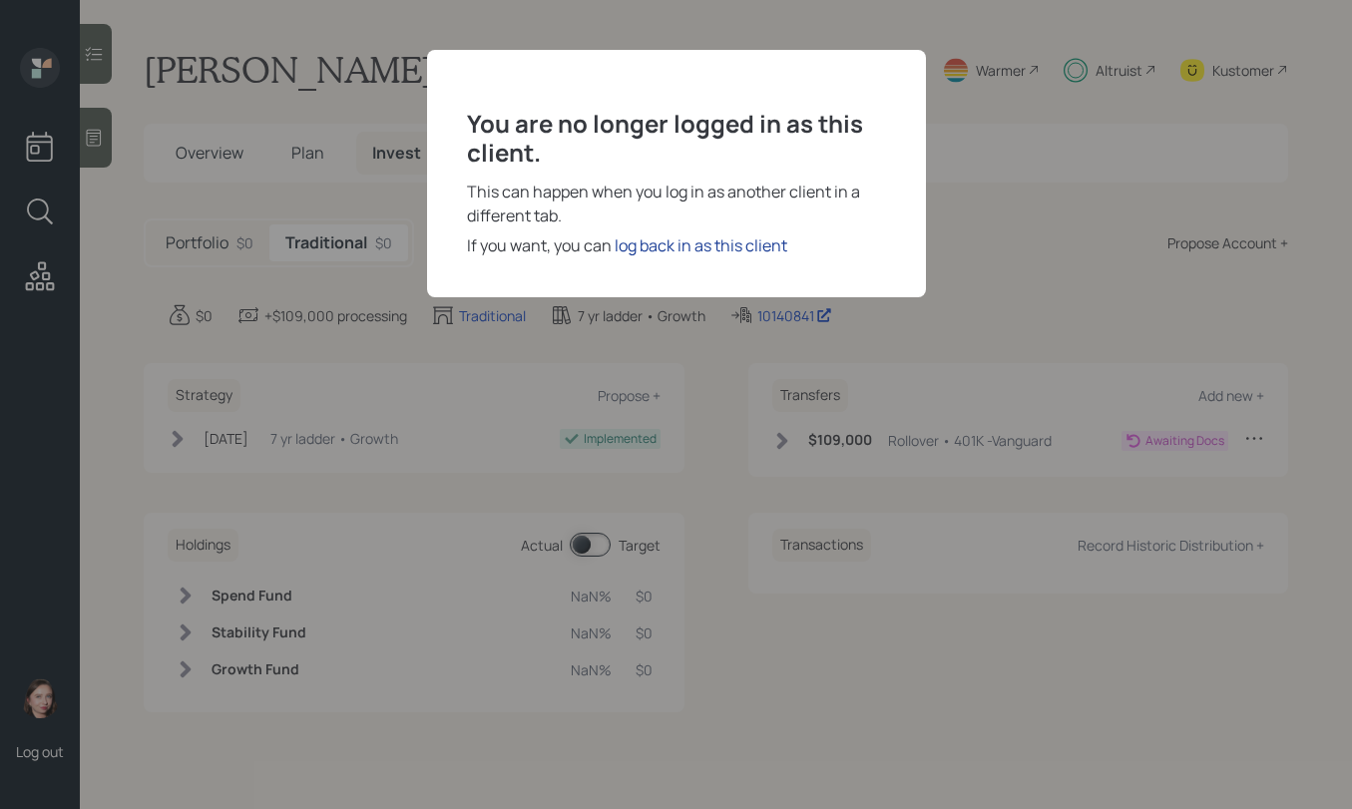
click at [660, 236] on div "log back in as this client" at bounding box center [700, 245] width 173 height 24
